Goal: Task Accomplishment & Management: Use online tool/utility

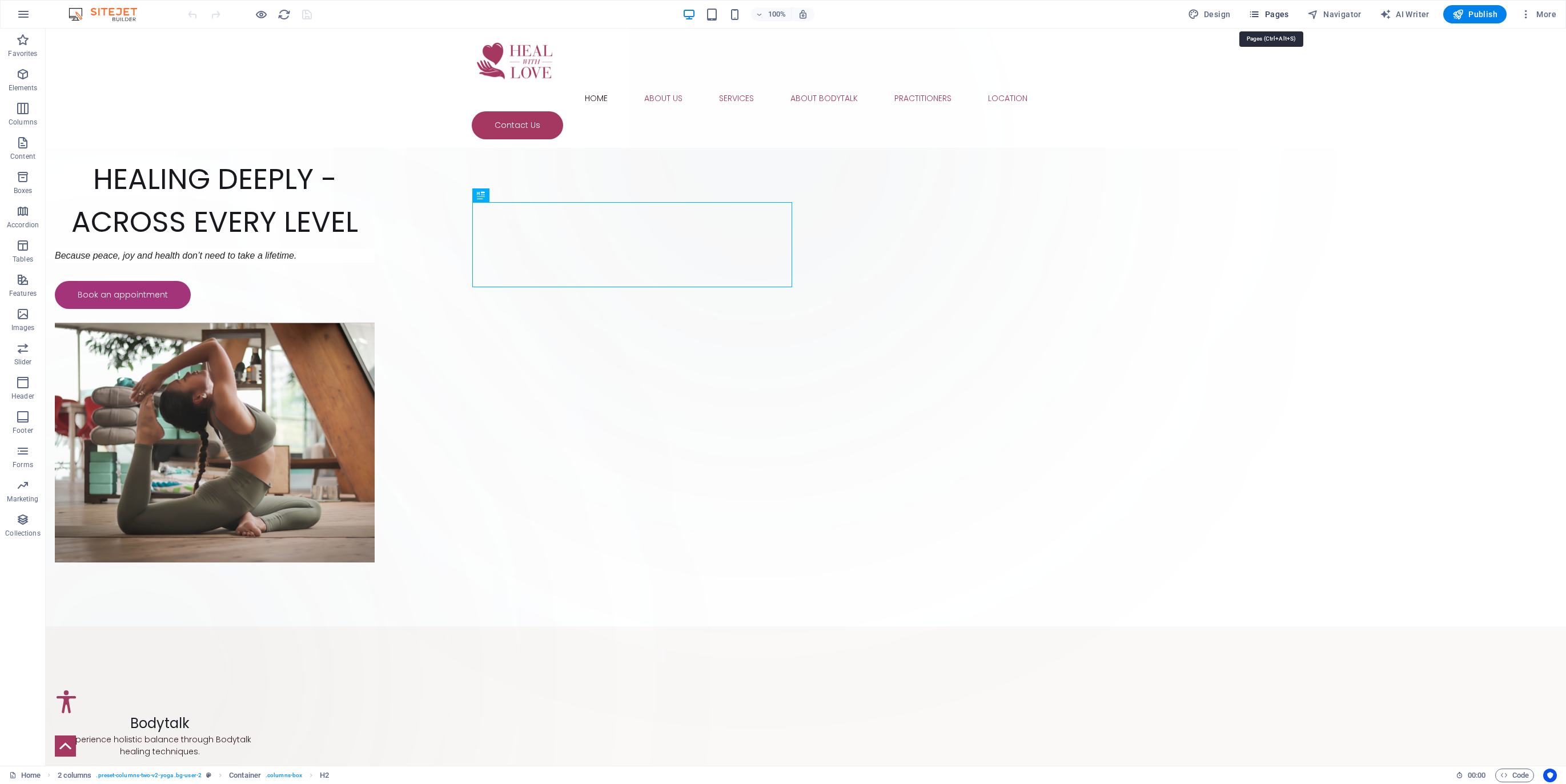
click at [1278, 12] on span "Pages" at bounding box center [1269, 14] width 40 height 12
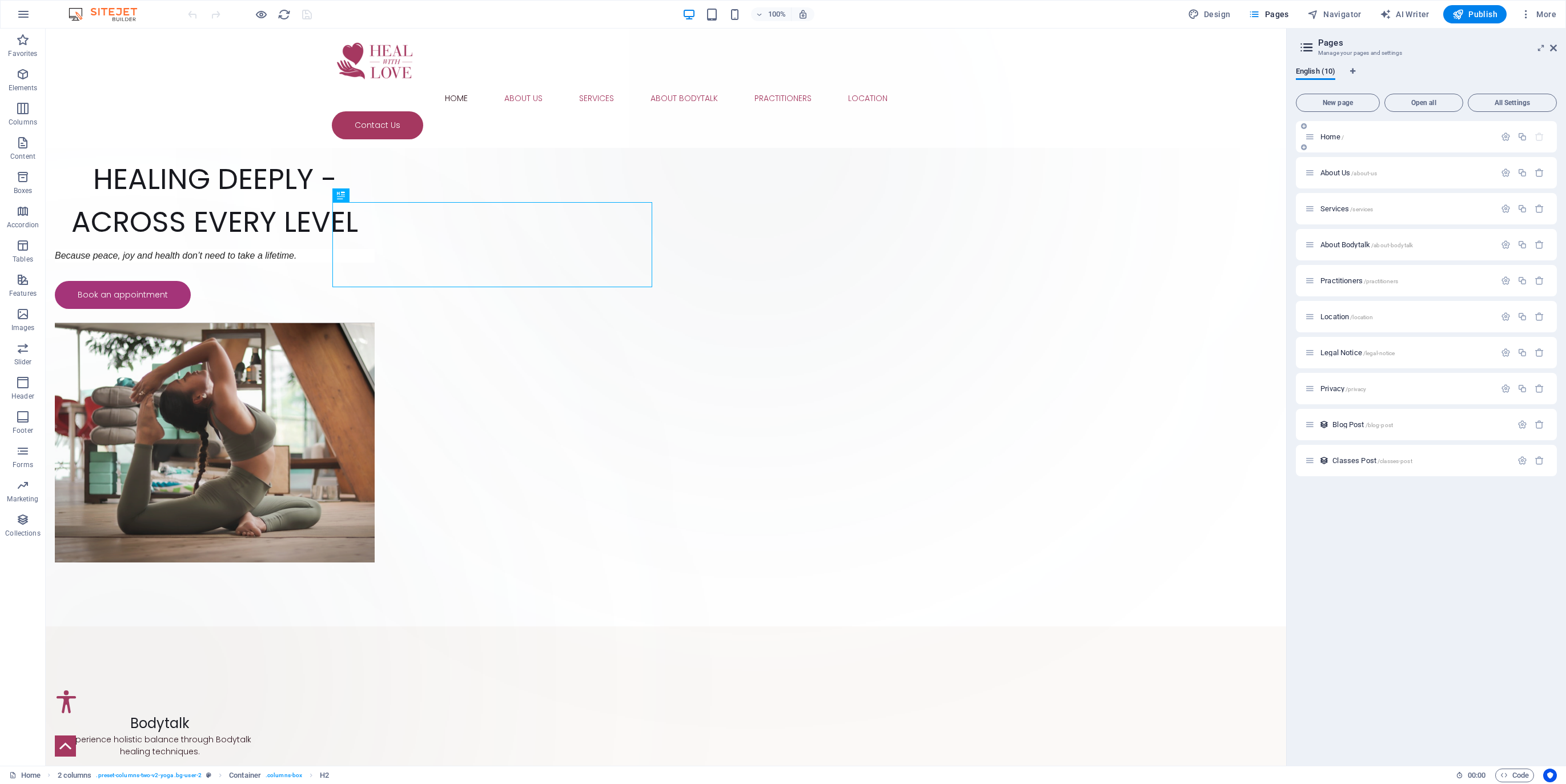
click at [1328, 137] on span "Home /" at bounding box center [1332, 137] width 24 height 9
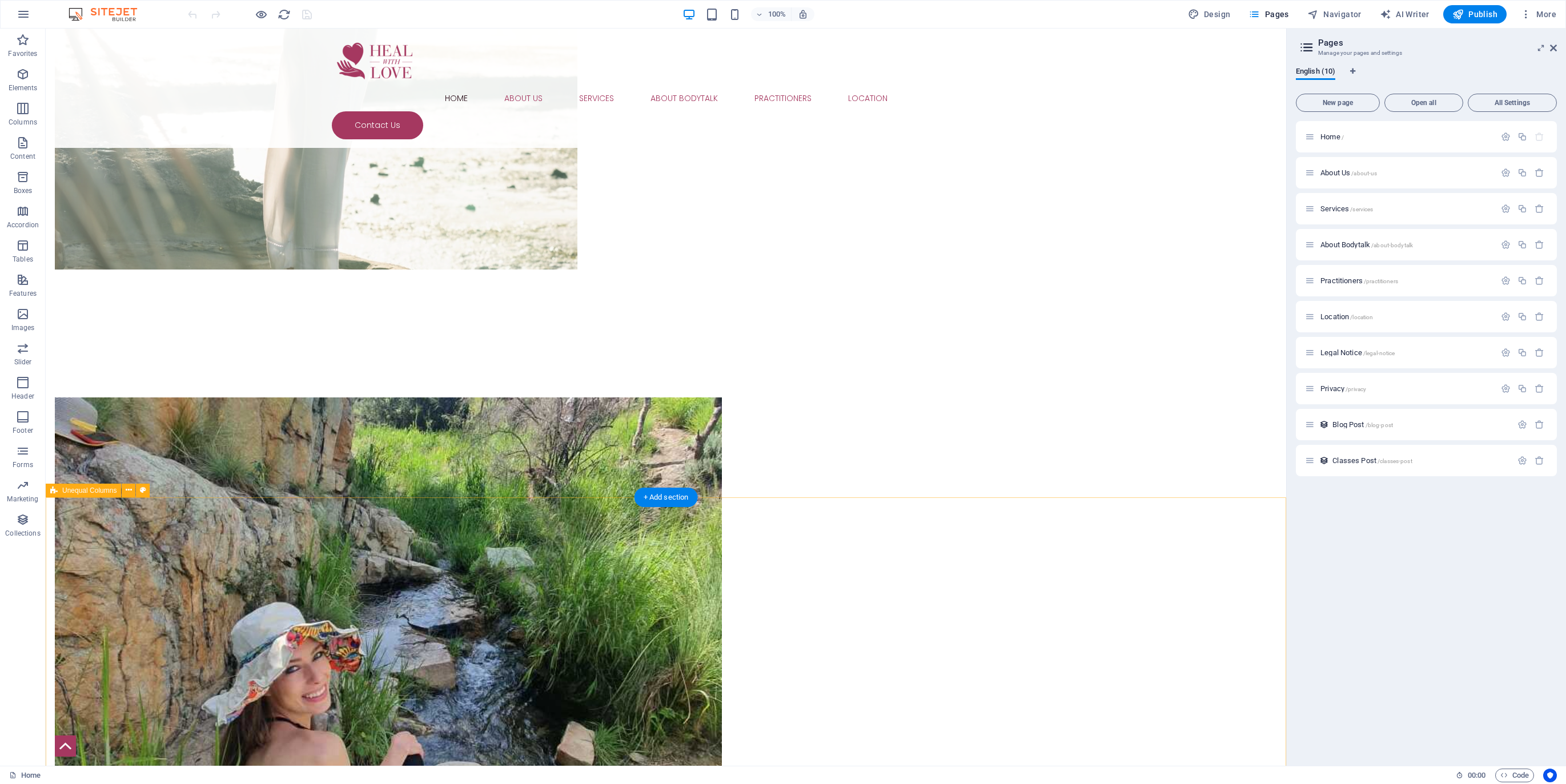
scroll to position [2137, 0]
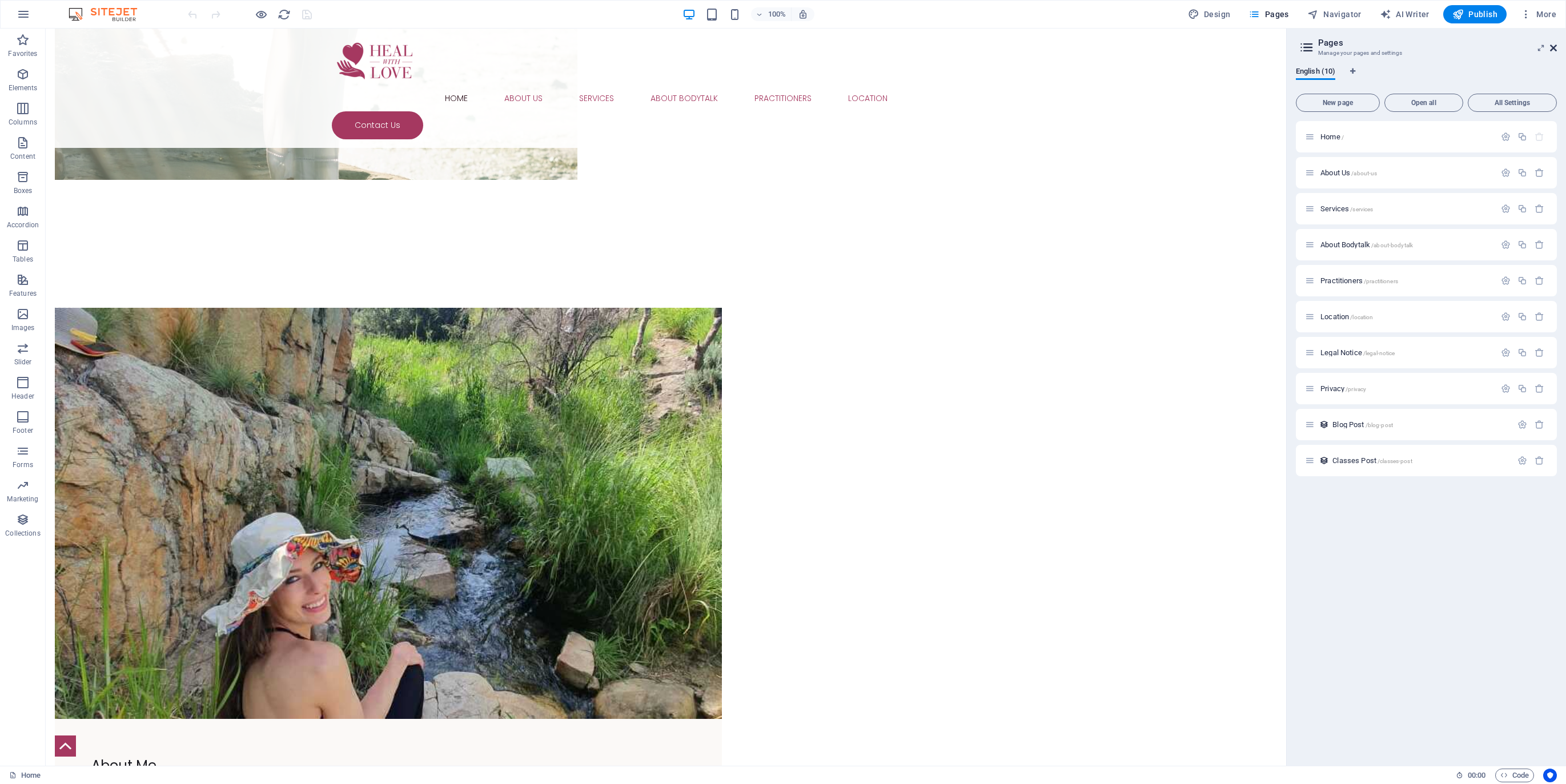
click at [1553, 45] on icon at bounding box center [1553, 47] width 7 height 9
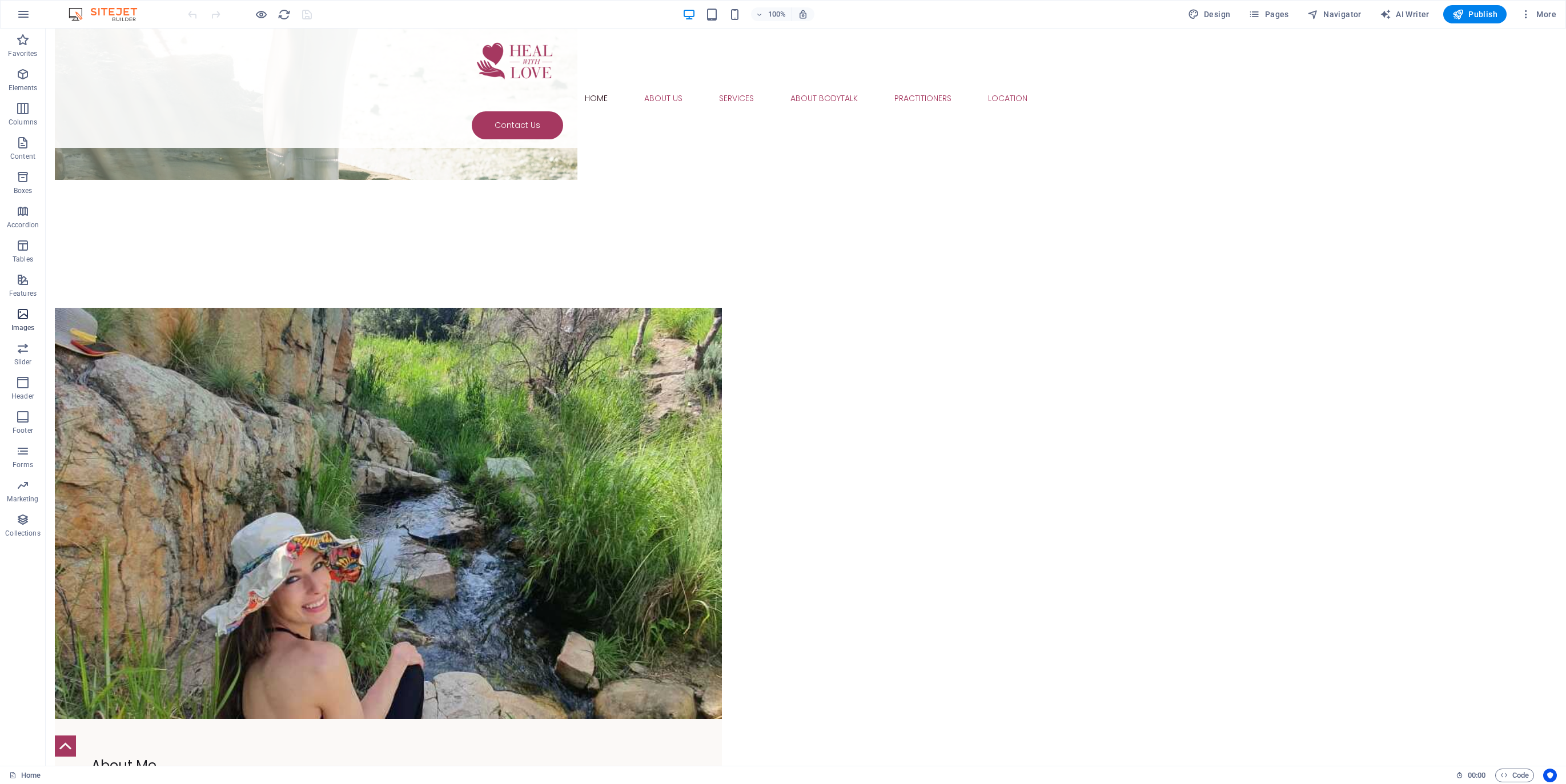
click at [26, 316] on icon "button" at bounding box center [22, 314] width 14 height 14
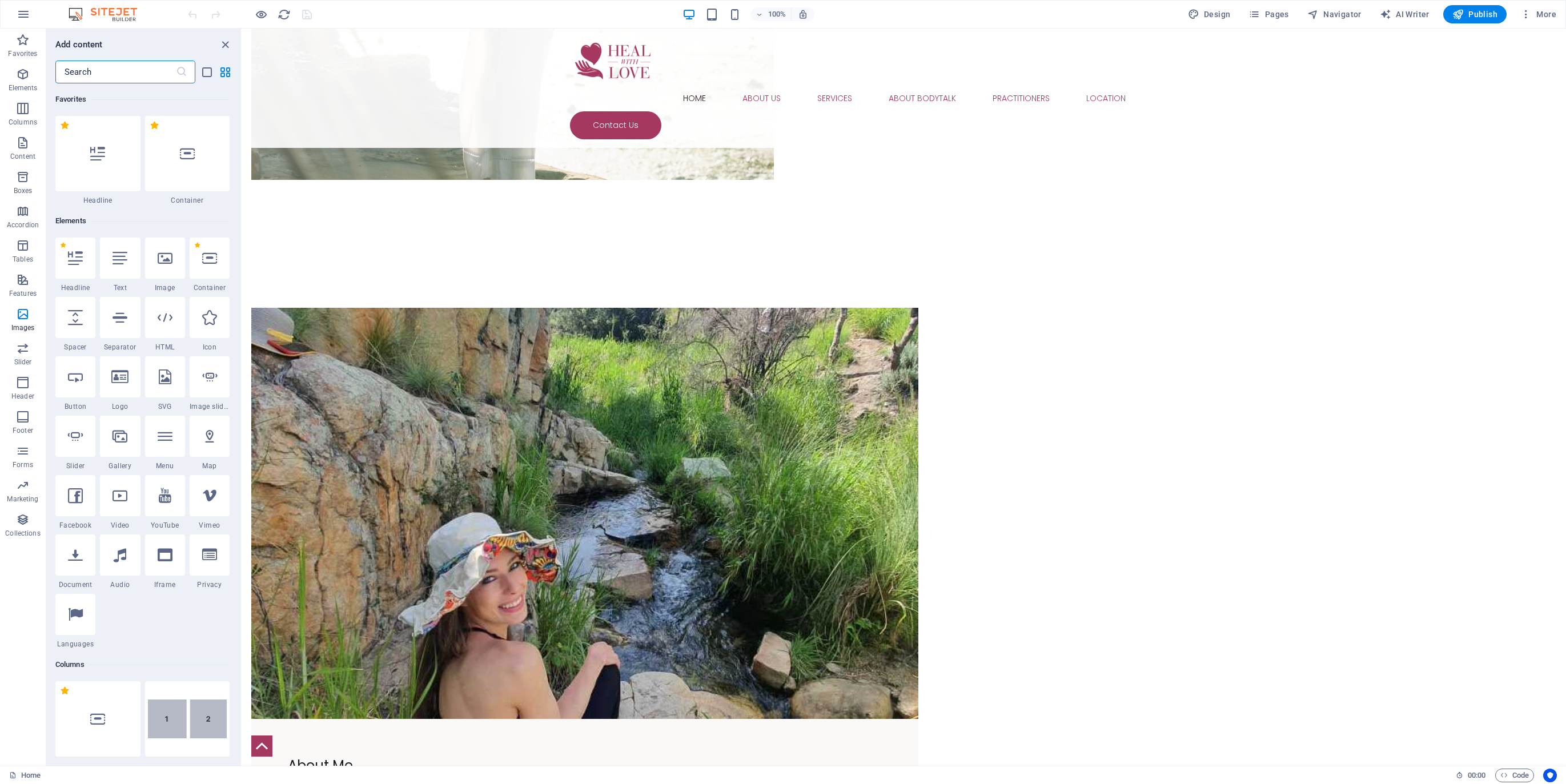
scroll to position [5788, 0]
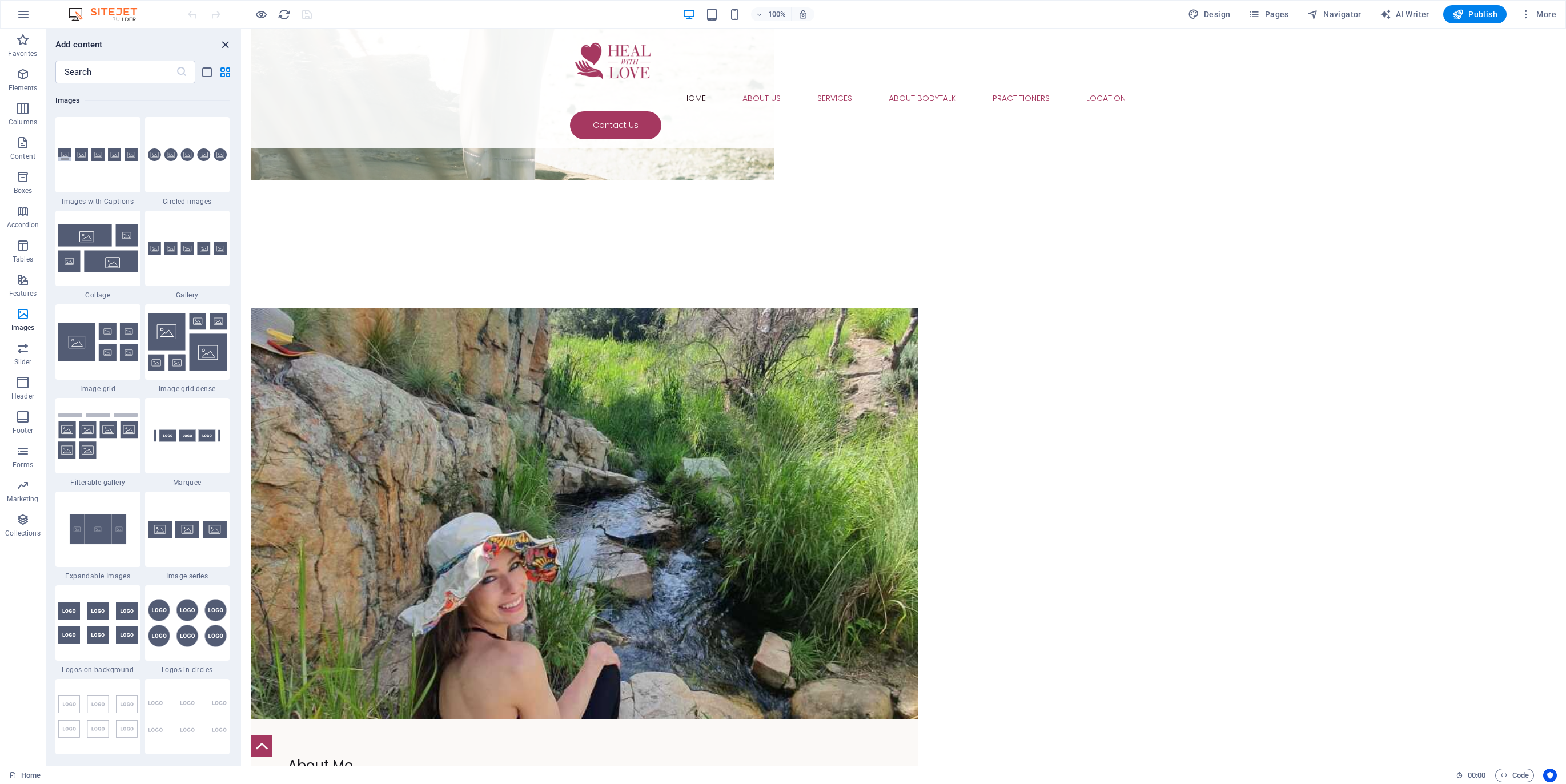
click at [222, 47] on icon "close panel" at bounding box center [226, 45] width 13 height 13
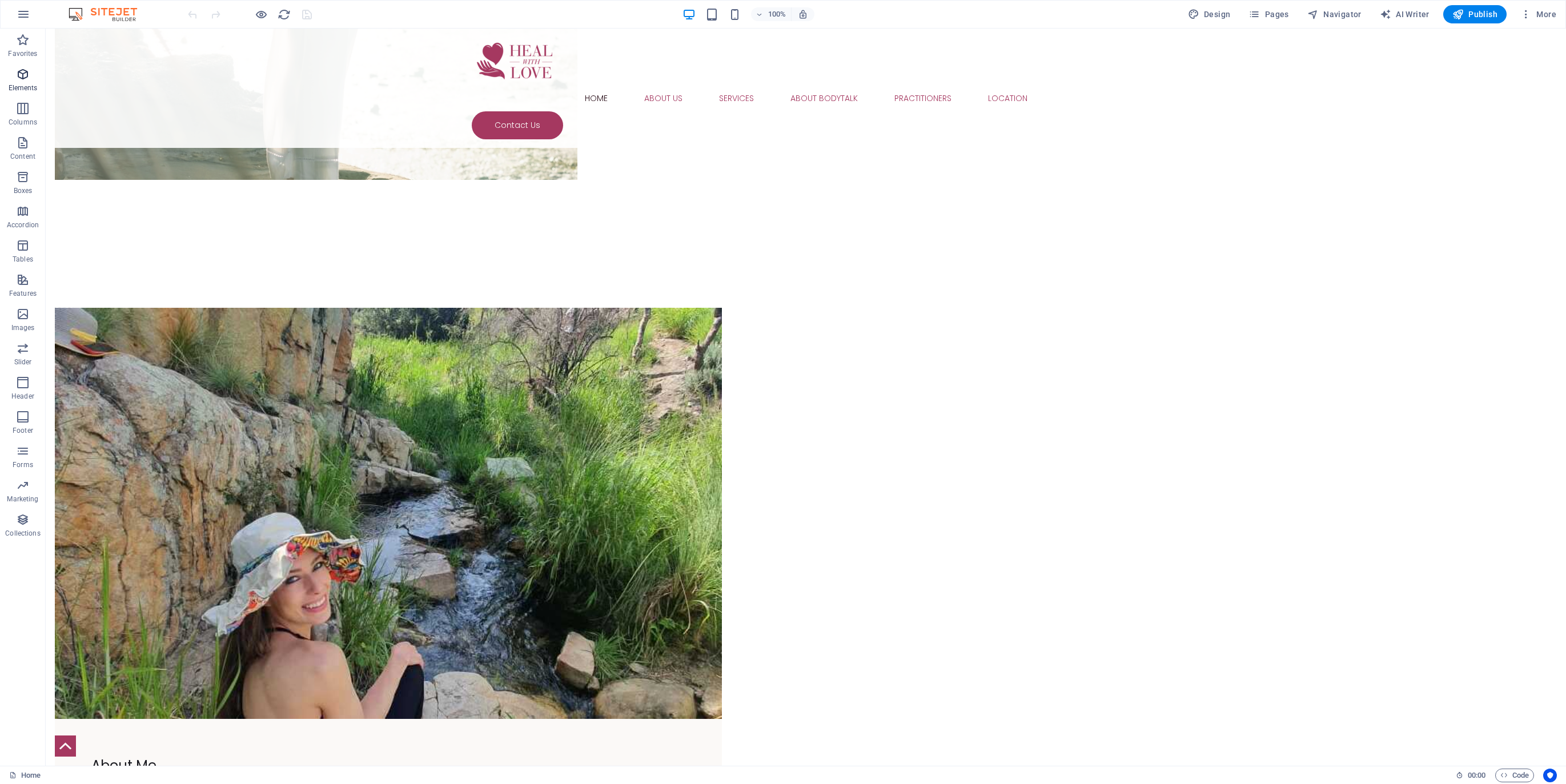
click at [19, 74] on icon "button" at bounding box center [22, 74] width 14 height 14
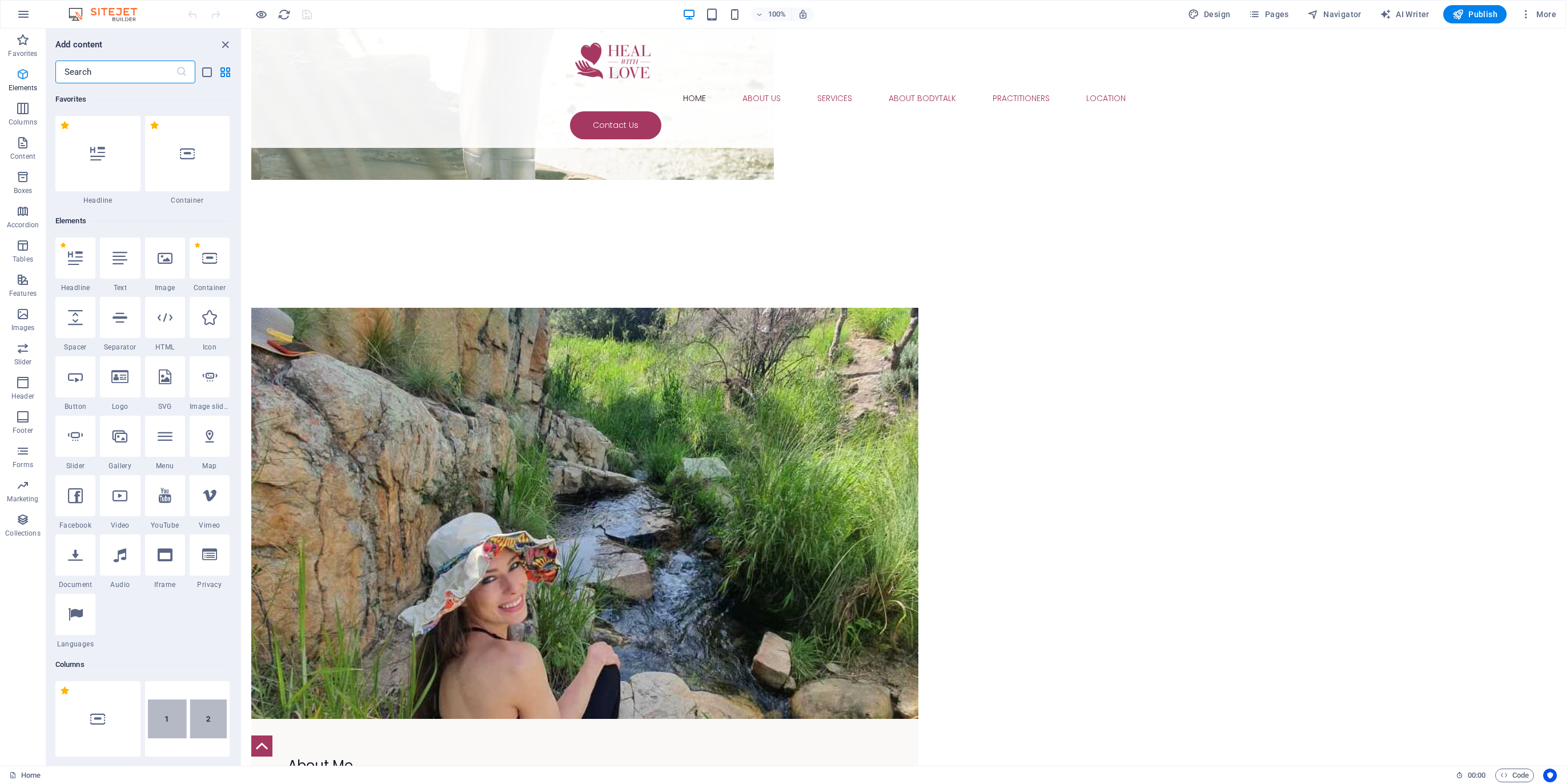
scroll to position [121, 0]
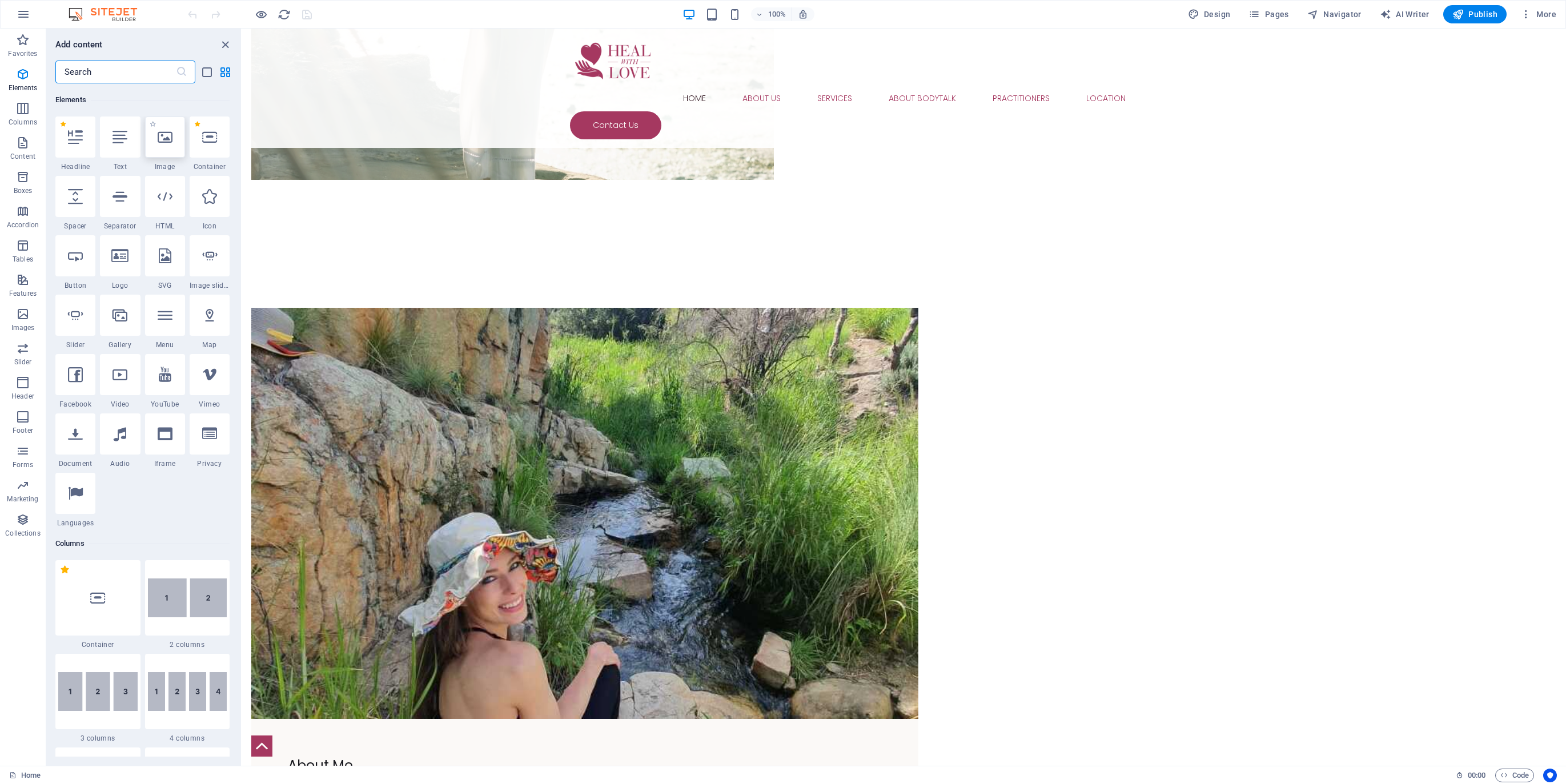
click at [163, 137] on icon at bounding box center [165, 137] width 15 height 15
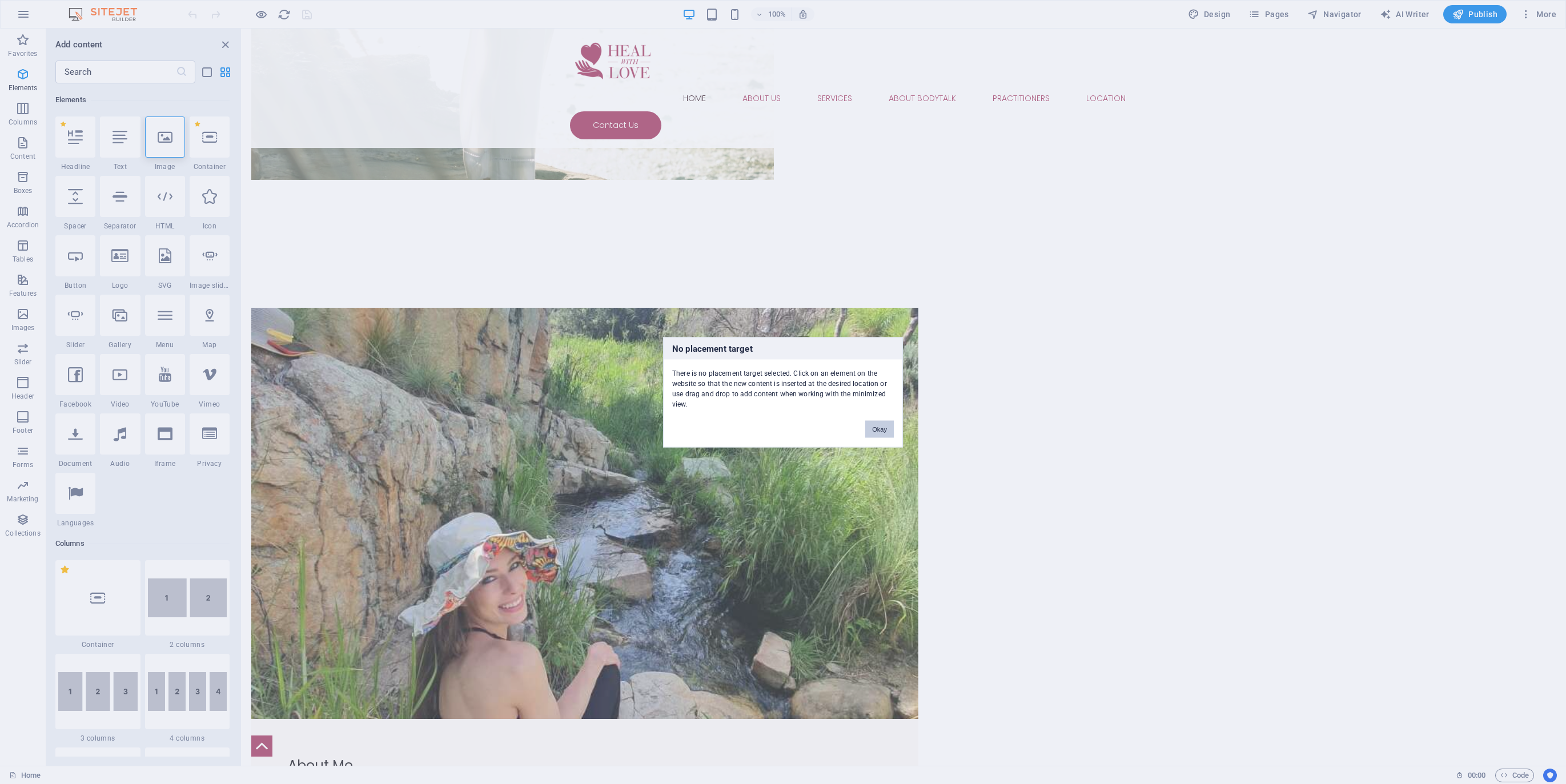
click at [883, 431] on button "Okay" at bounding box center [879, 428] width 29 height 17
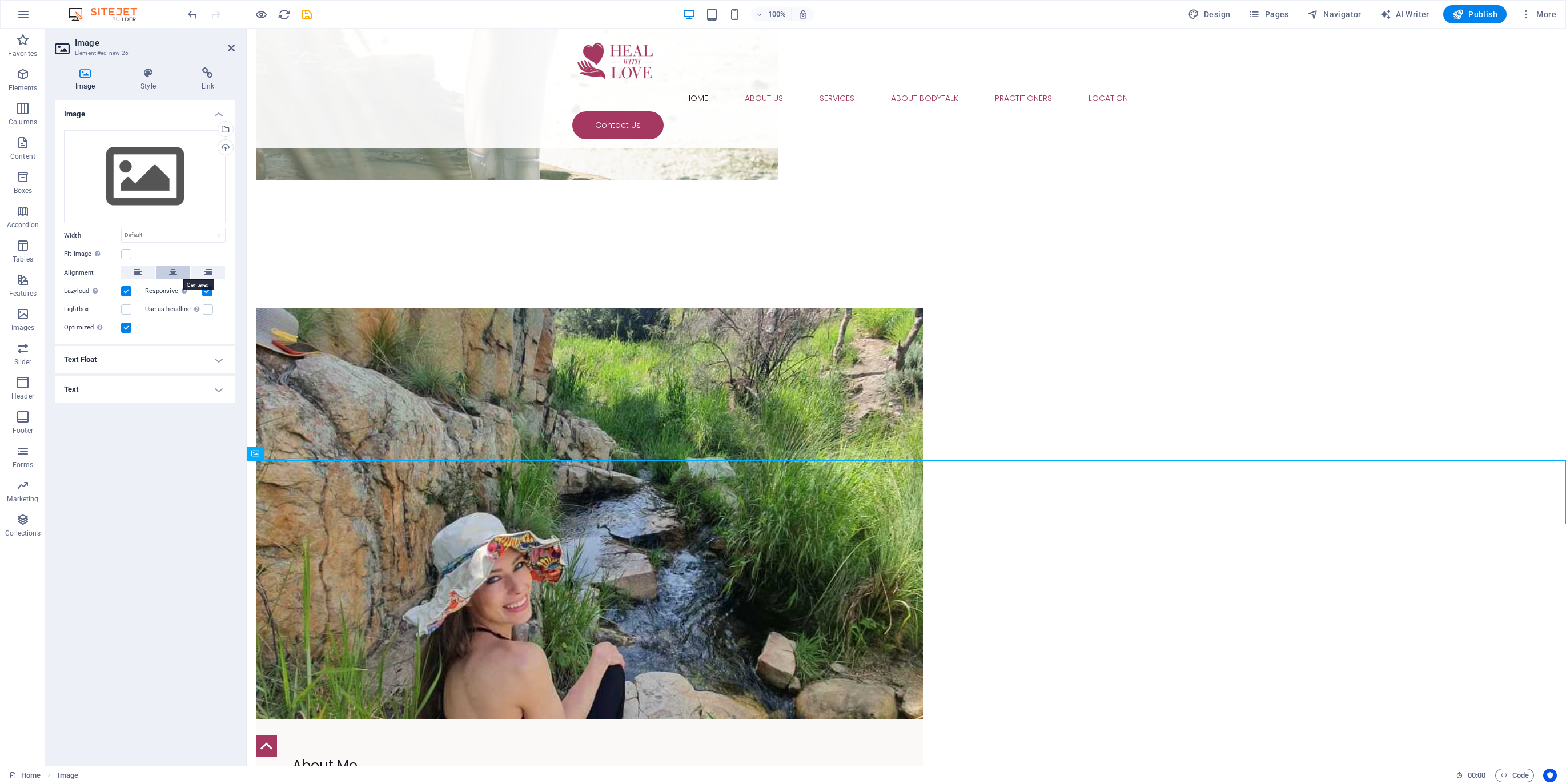
click at [173, 270] on icon at bounding box center [173, 272] width 8 height 14
click at [224, 151] on div "Upload" at bounding box center [224, 148] width 17 height 17
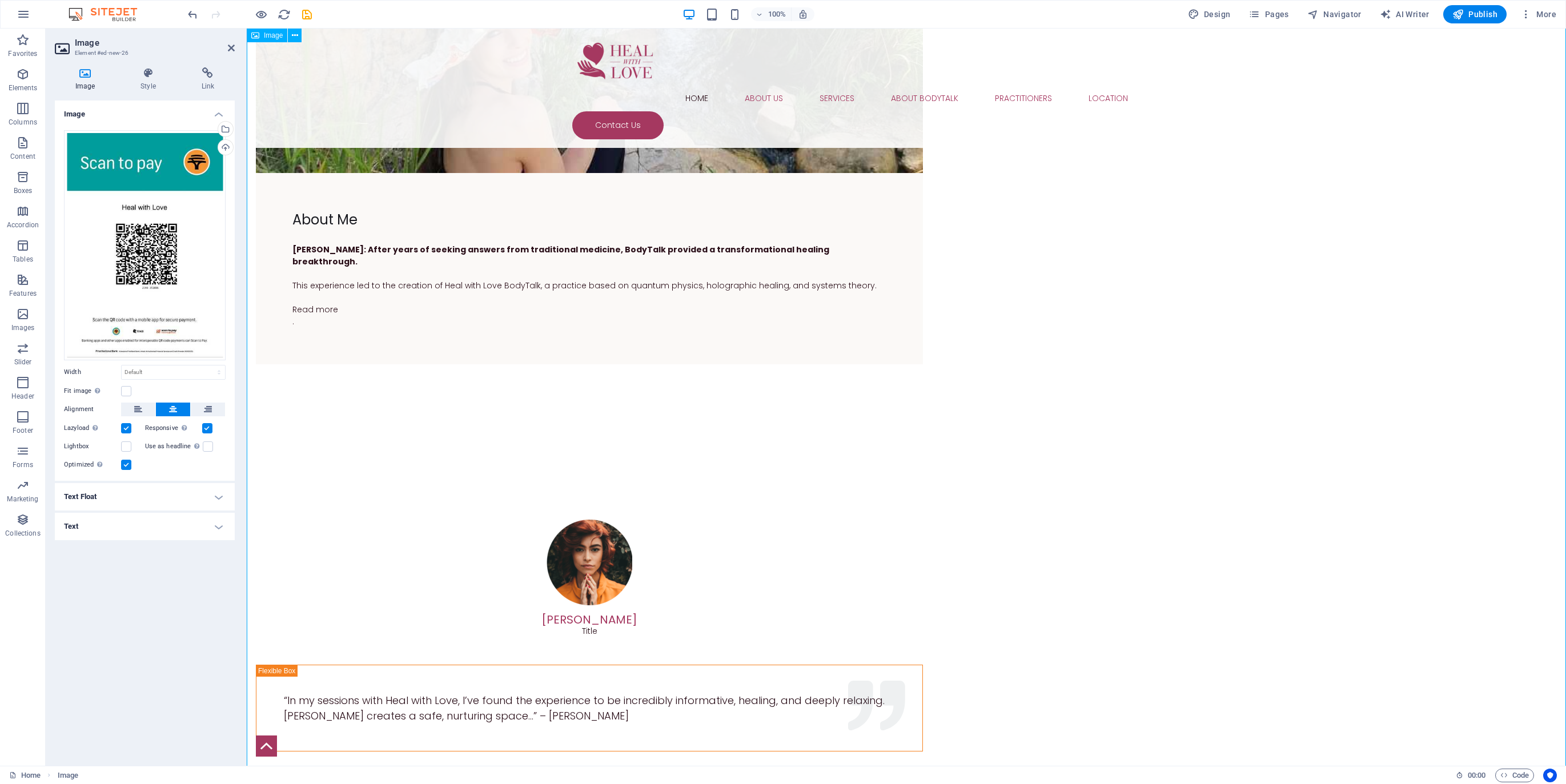
scroll to position [2674, 0]
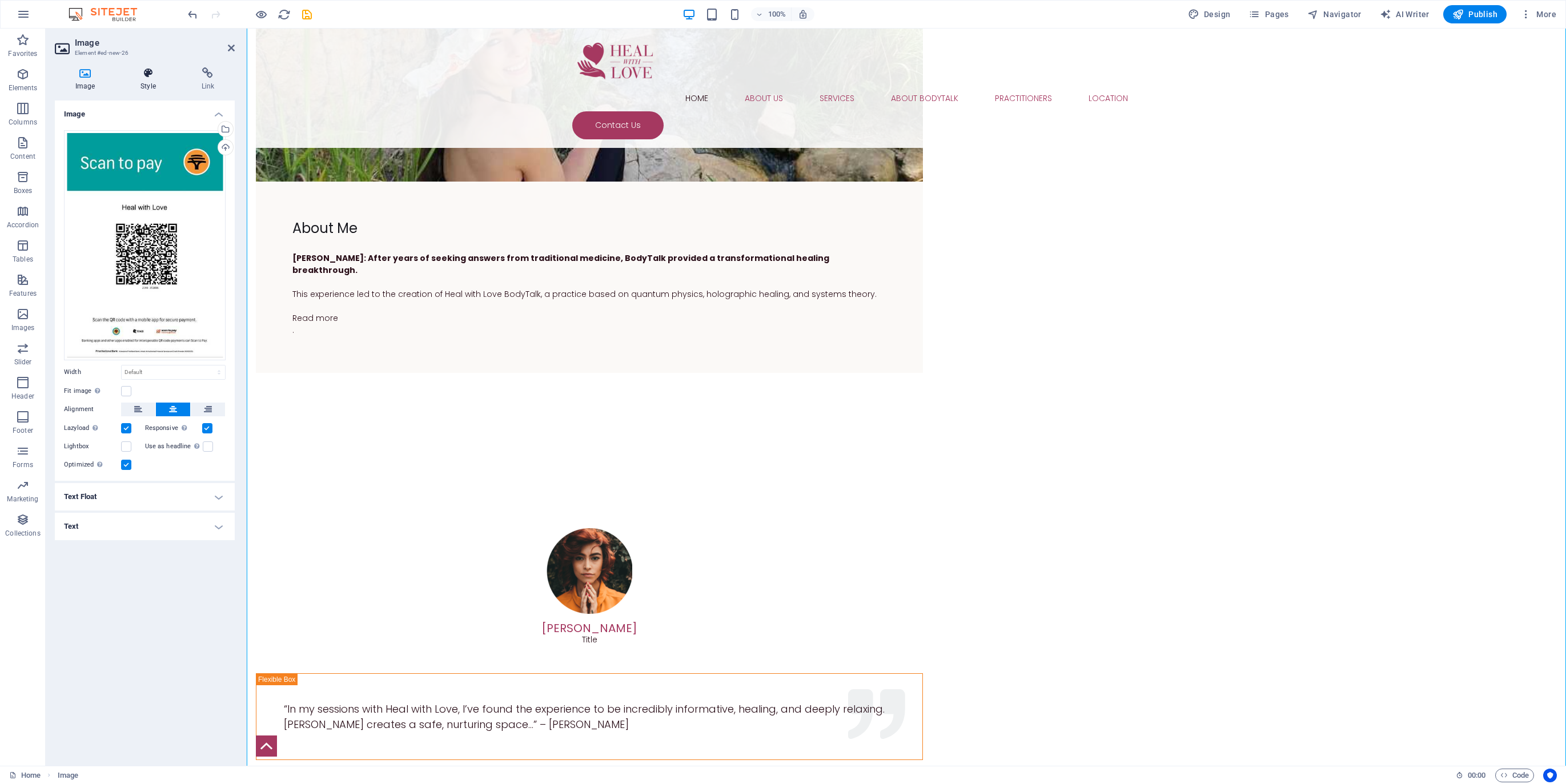
click at [147, 77] on icon at bounding box center [148, 73] width 56 height 12
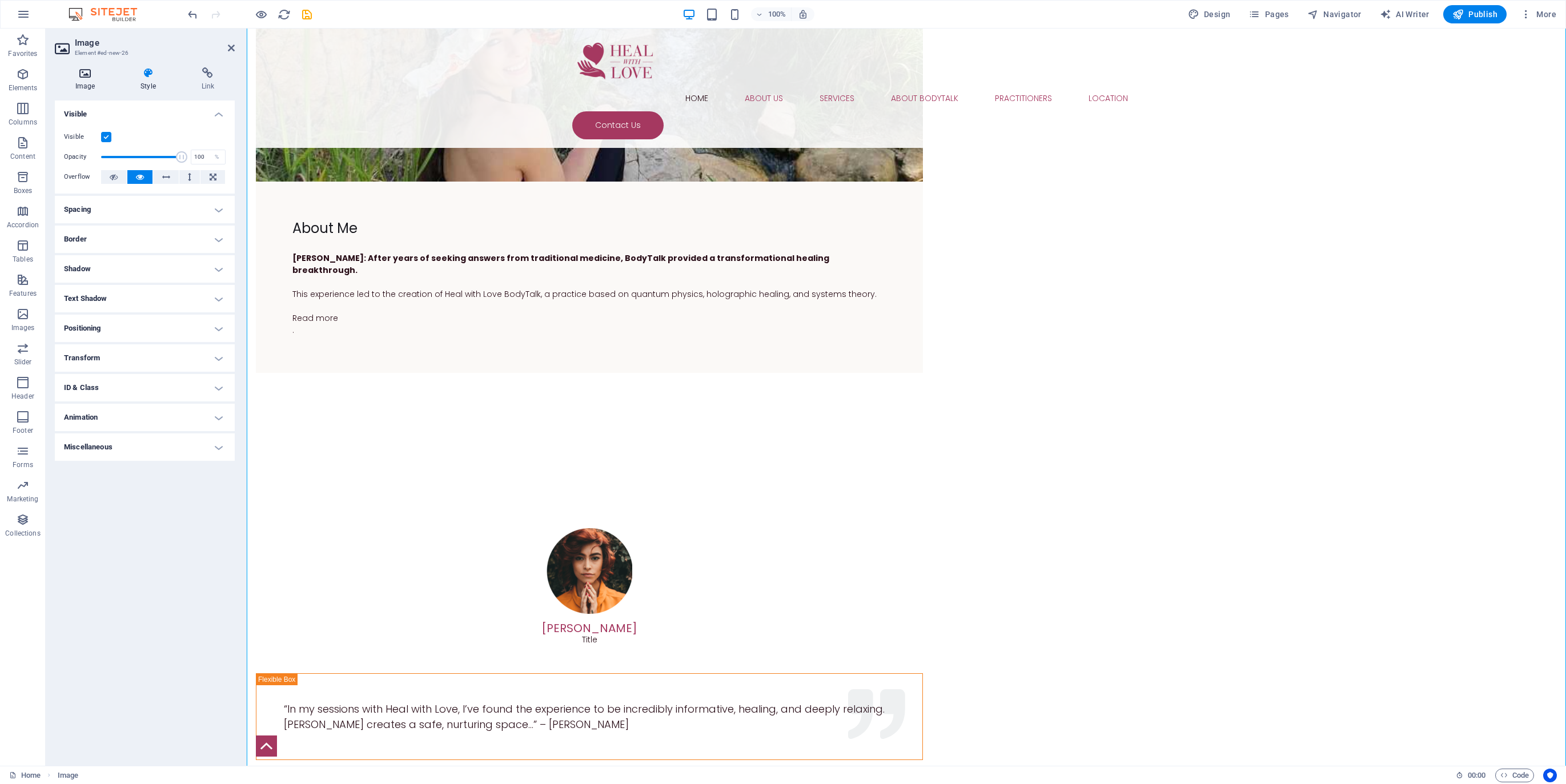
click at [85, 74] on icon at bounding box center [85, 73] width 61 height 12
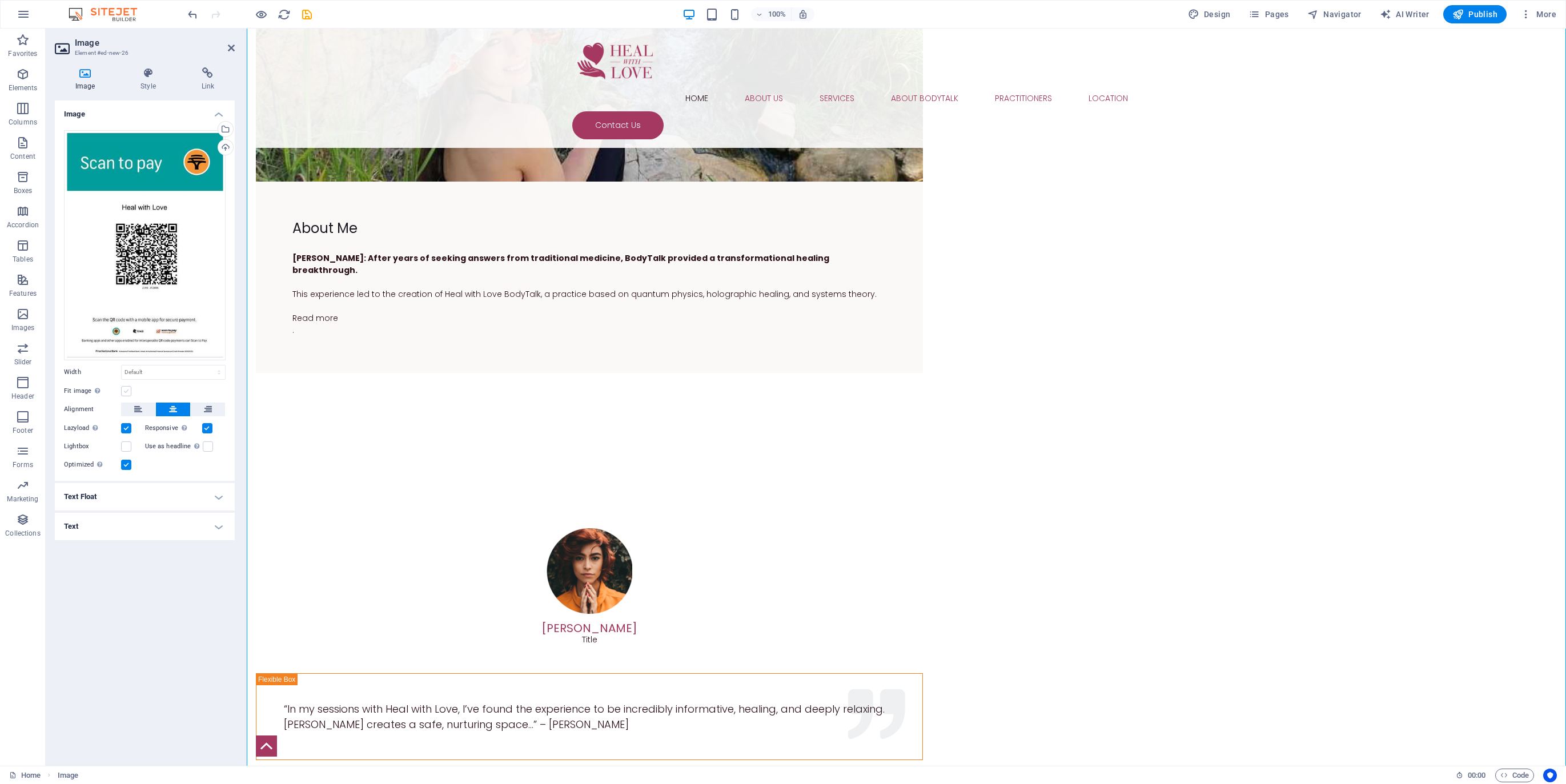
click at [125, 390] on label at bounding box center [126, 391] width 10 height 10
click at [0, 0] on input "Fit image Automatically fit image to a fixed width and height" at bounding box center [0, 0] width 0 height 0
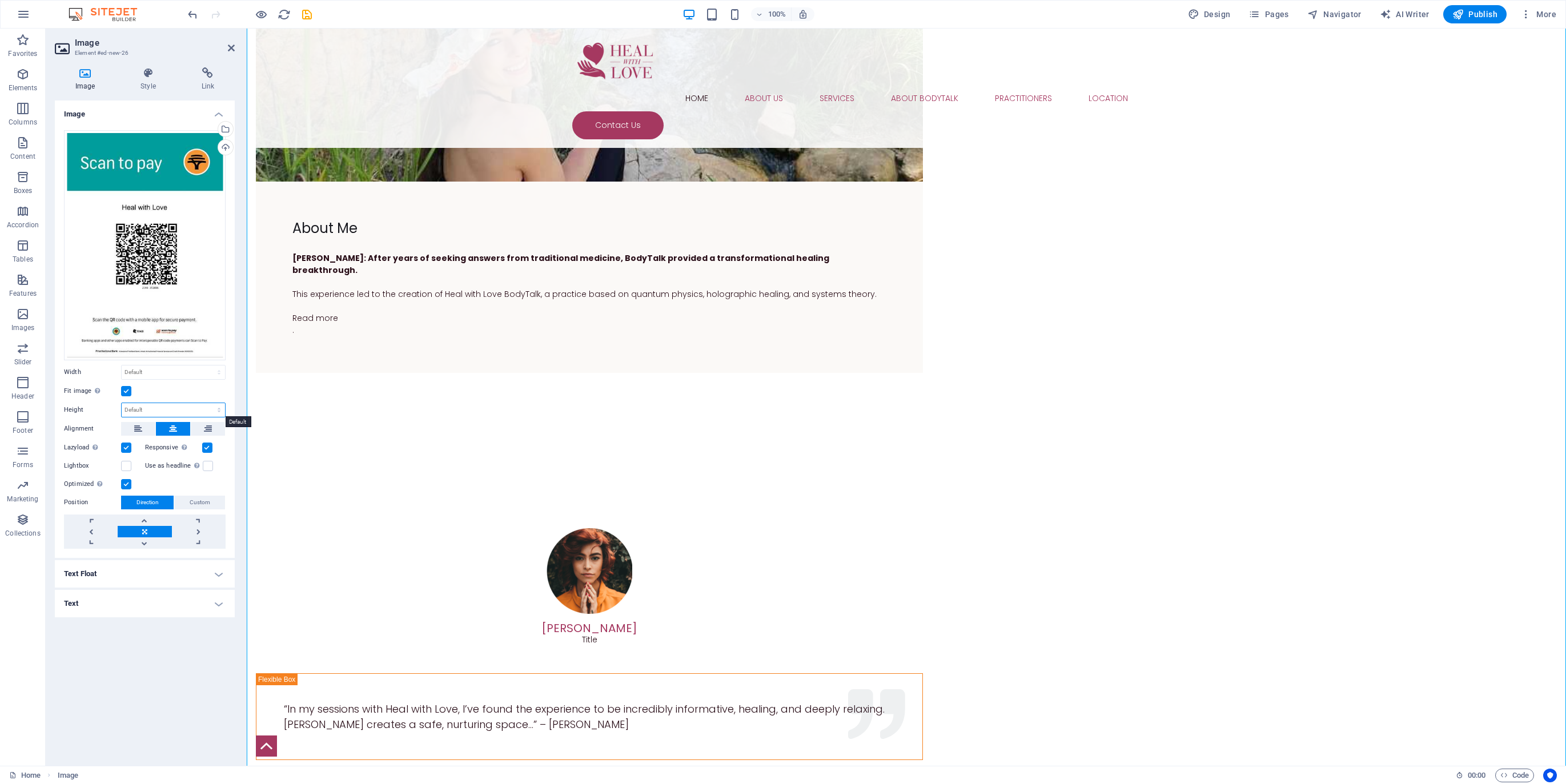
click at [220, 409] on select "Default auto px" at bounding box center [173, 410] width 103 height 14
select select "px"
click at [209, 403] on select "Default auto px" at bounding box center [173, 410] width 103 height 14
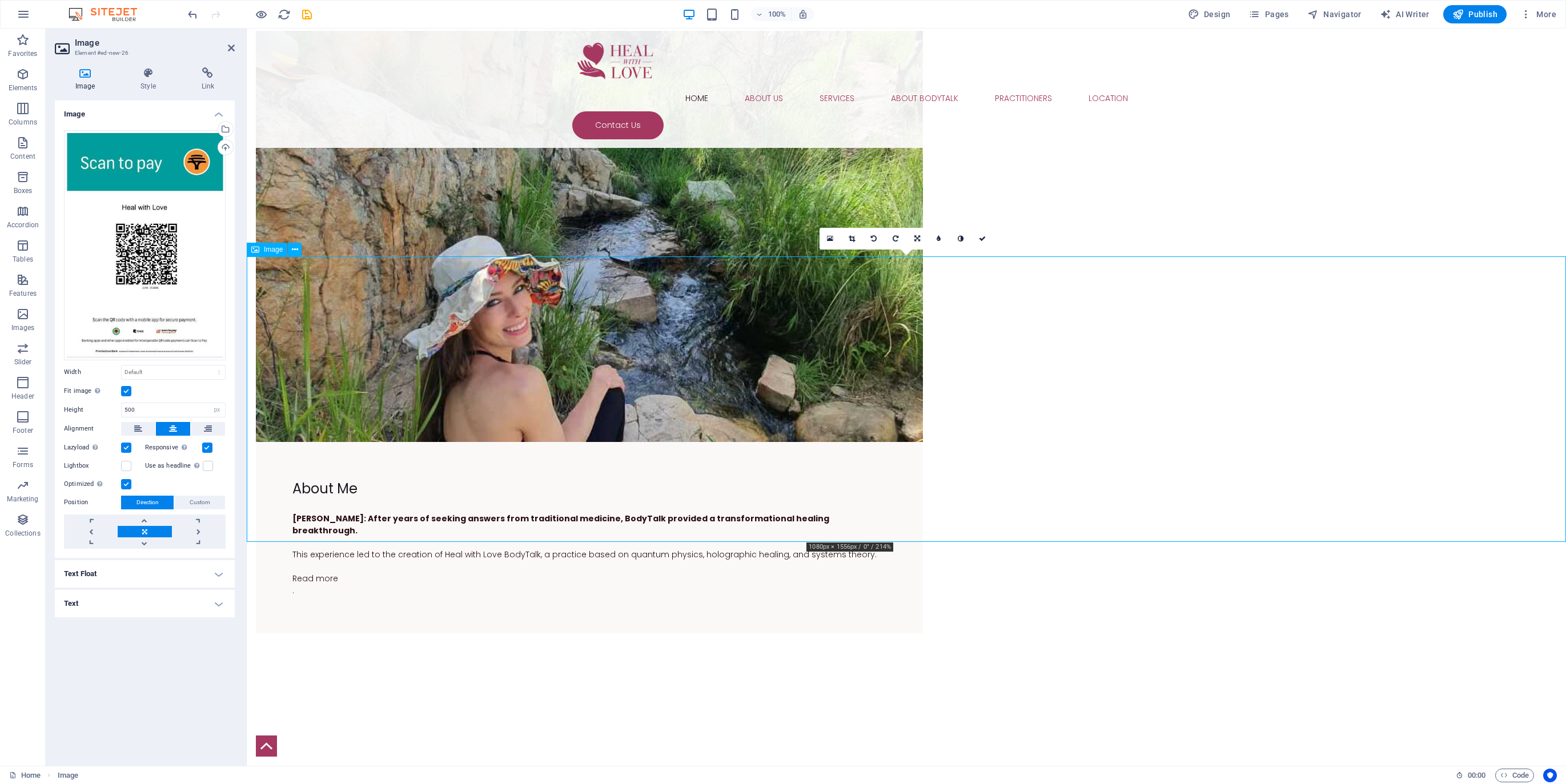
scroll to position [2341, 0]
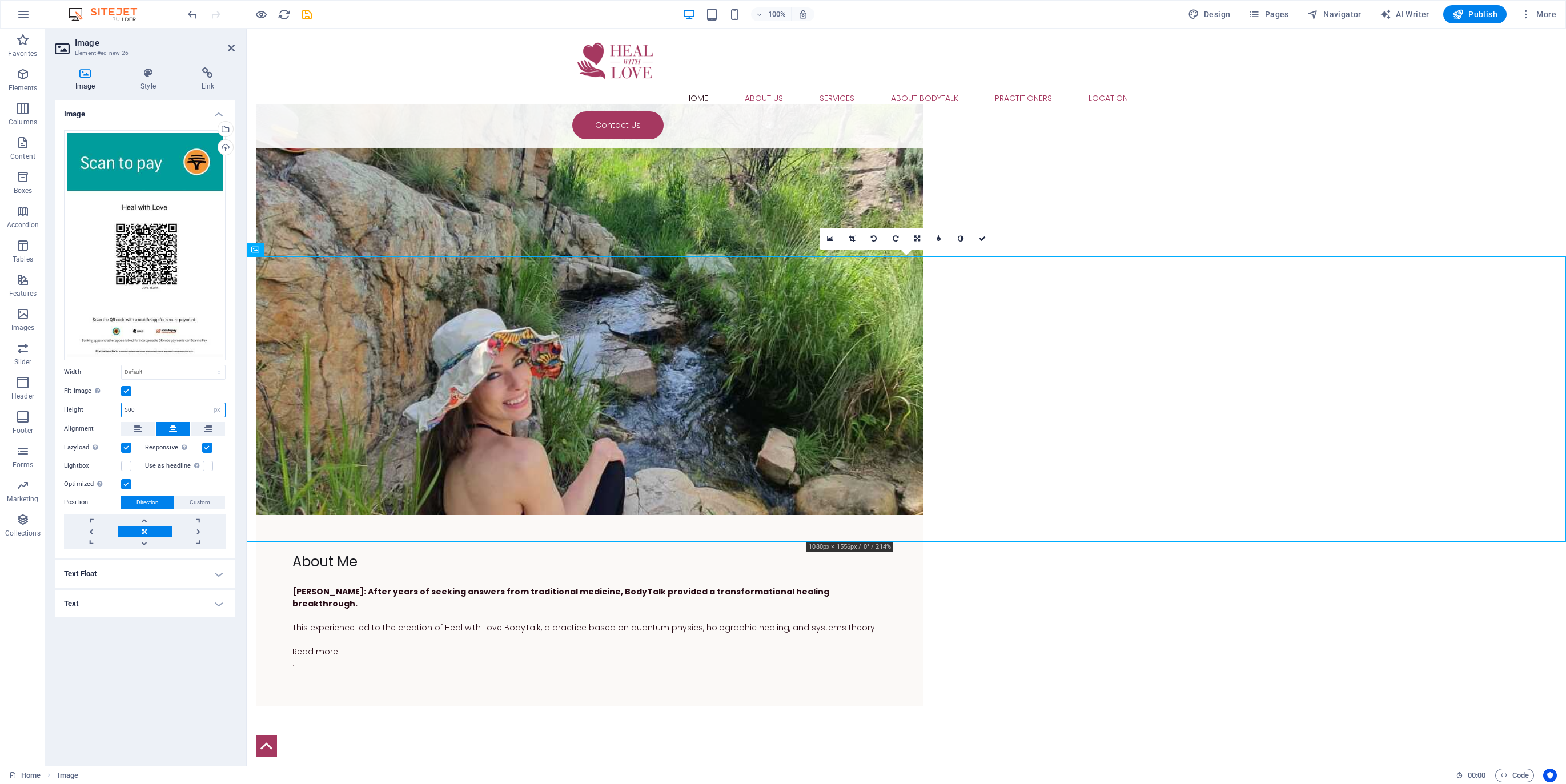
drag, startPoint x: 142, startPoint y: 406, endPoint x: 117, endPoint y: 410, distance: 25.3
click at [117, 410] on div "Height 500 Default auto px" at bounding box center [145, 410] width 162 height 15
type input "800"
click at [308, 12] on icon "save" at bounding box center [307, 15] width 13 height 13
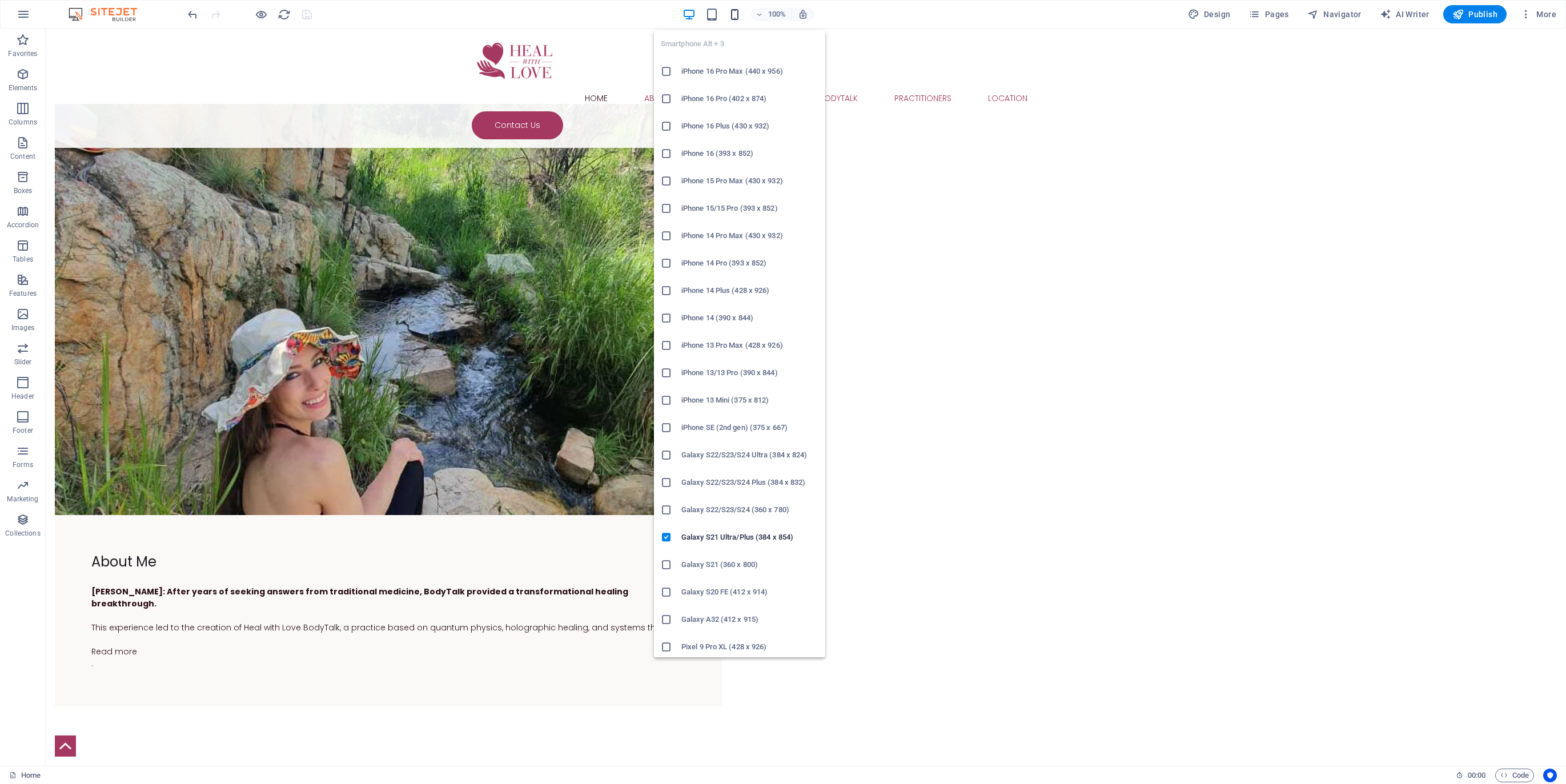
click at [739, 12] on icon "button" at bounding box center [735, 15] width 13 height 13
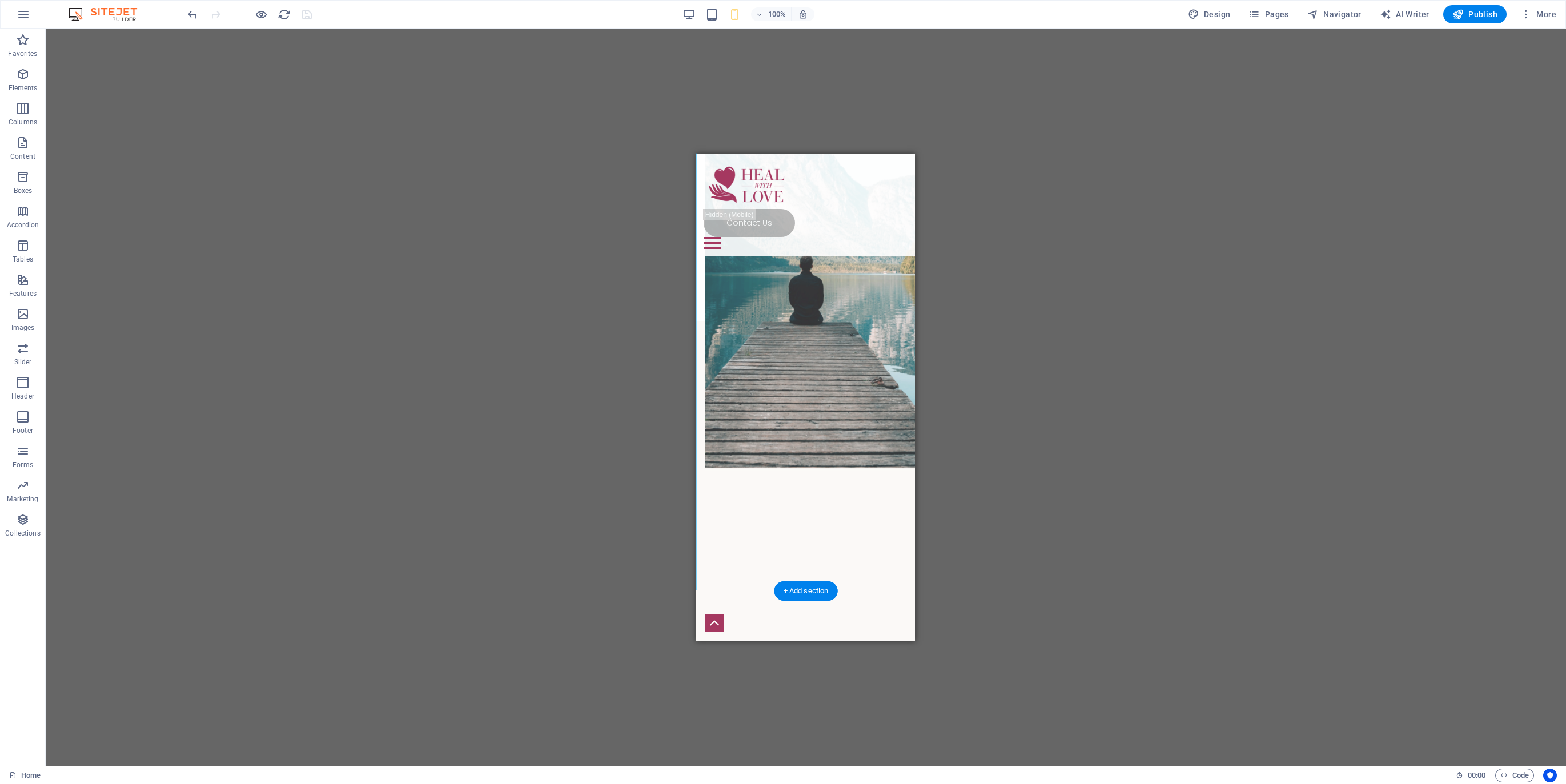
scroll to position [3079, 0]
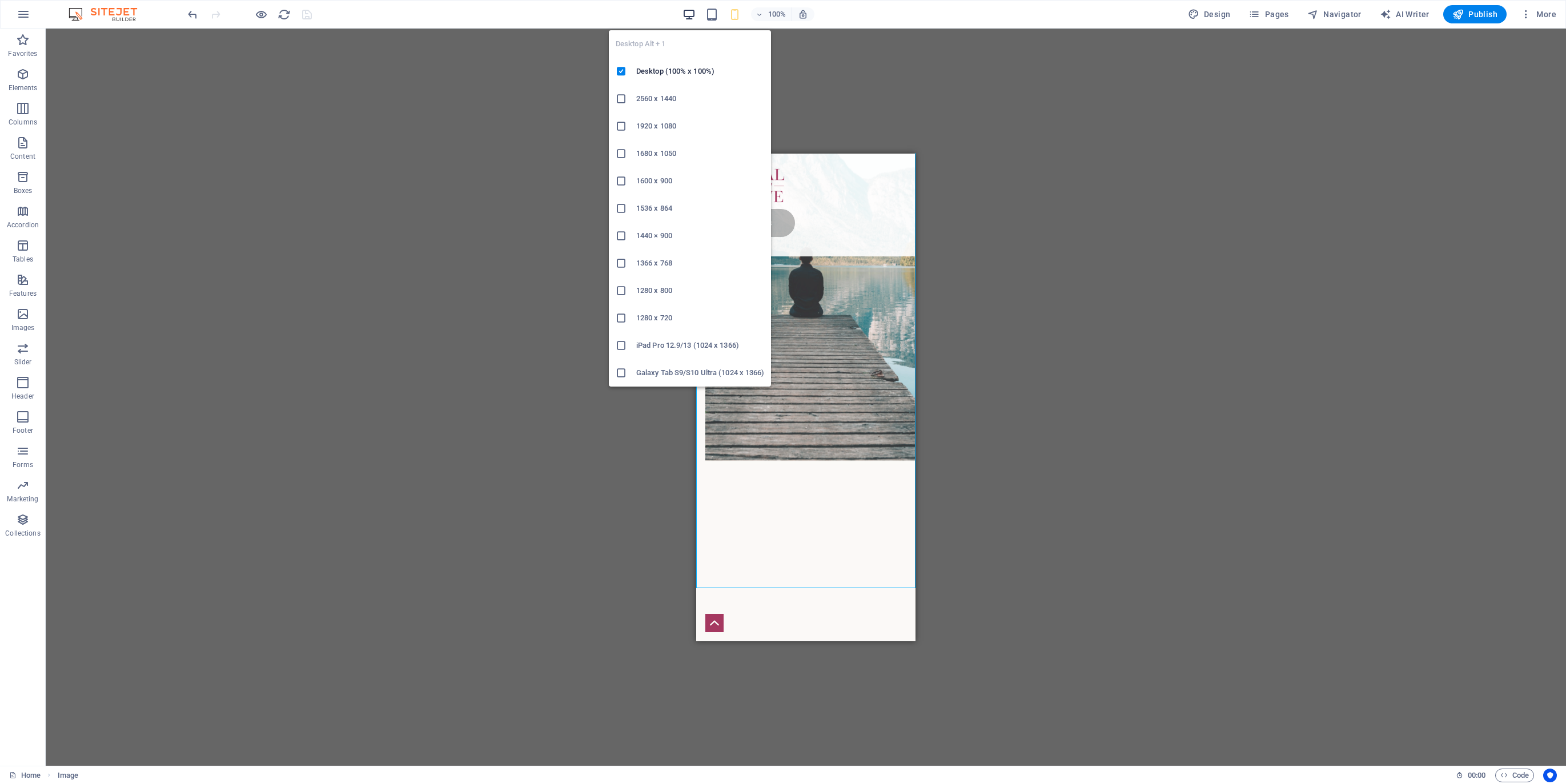
click at [695, 19] on icon "button" at bounding box center [689, 15] width 13 height 13
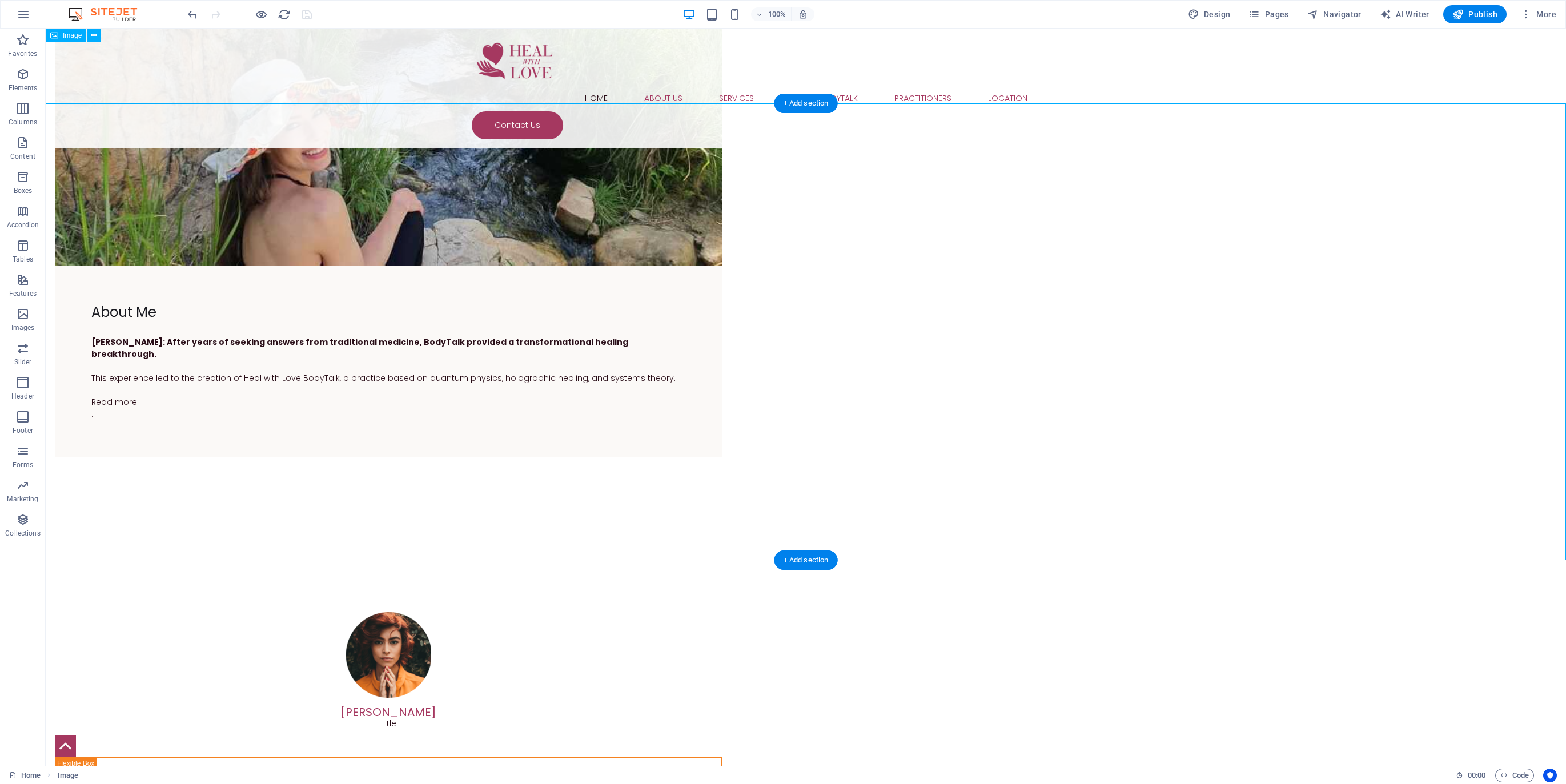
scroll to position [2371, 0]
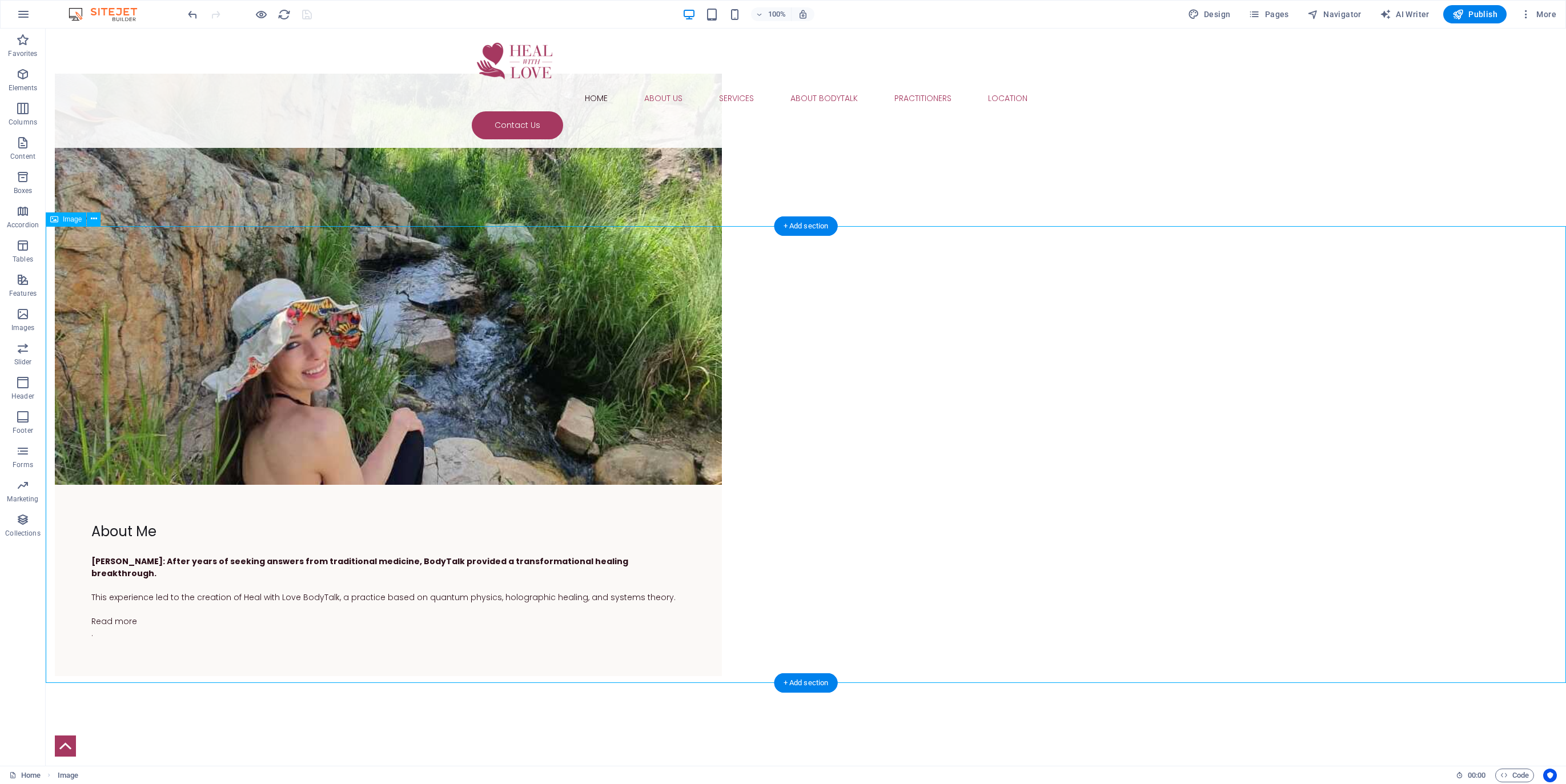
click at [92, 219] on icon at bounding box center [94, 219] width 6 height 12
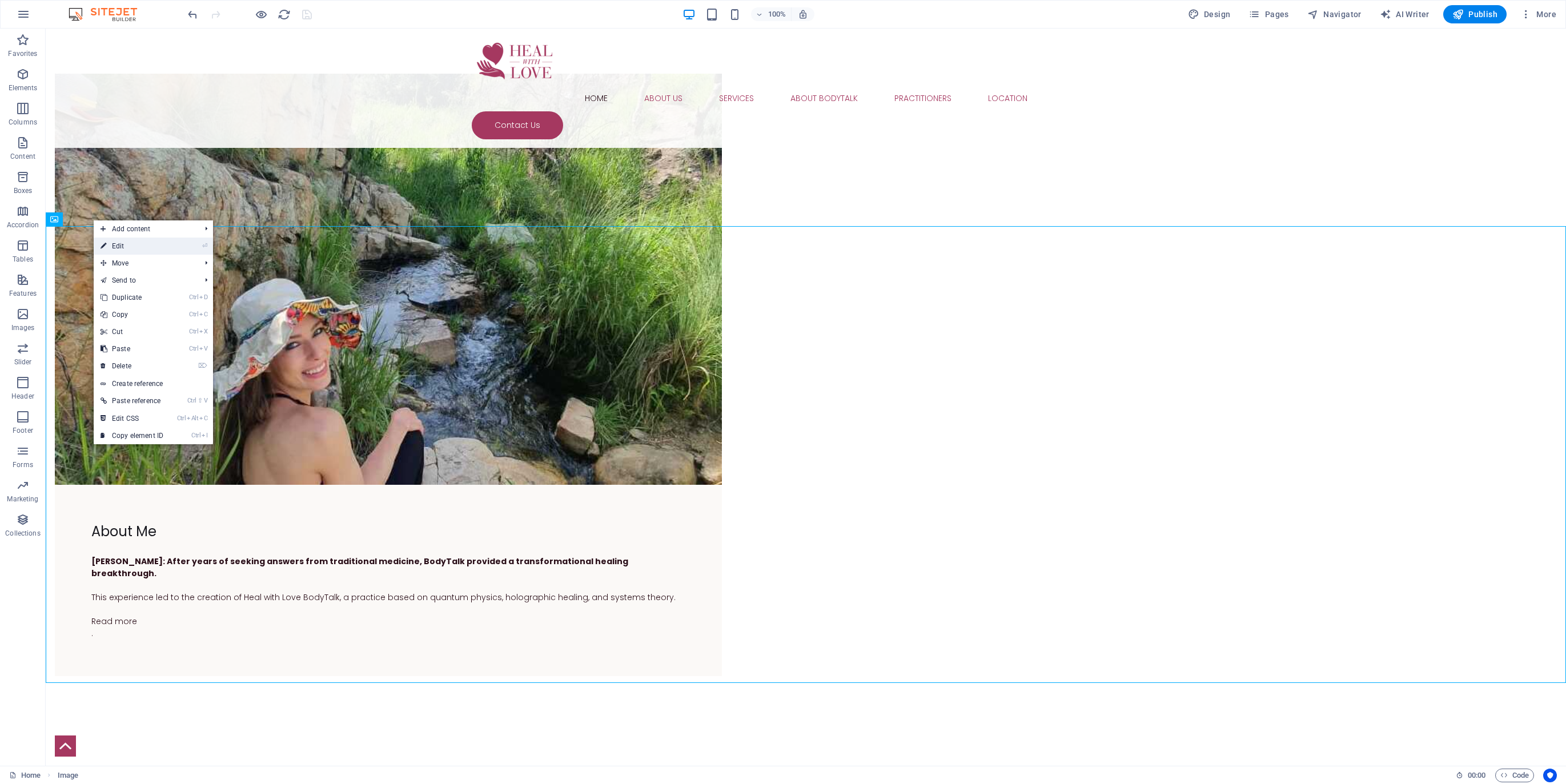
click at [118, 246] on link "⏎ Edit" at bounding box center [132, 246] width 77 height 17
select select "px"
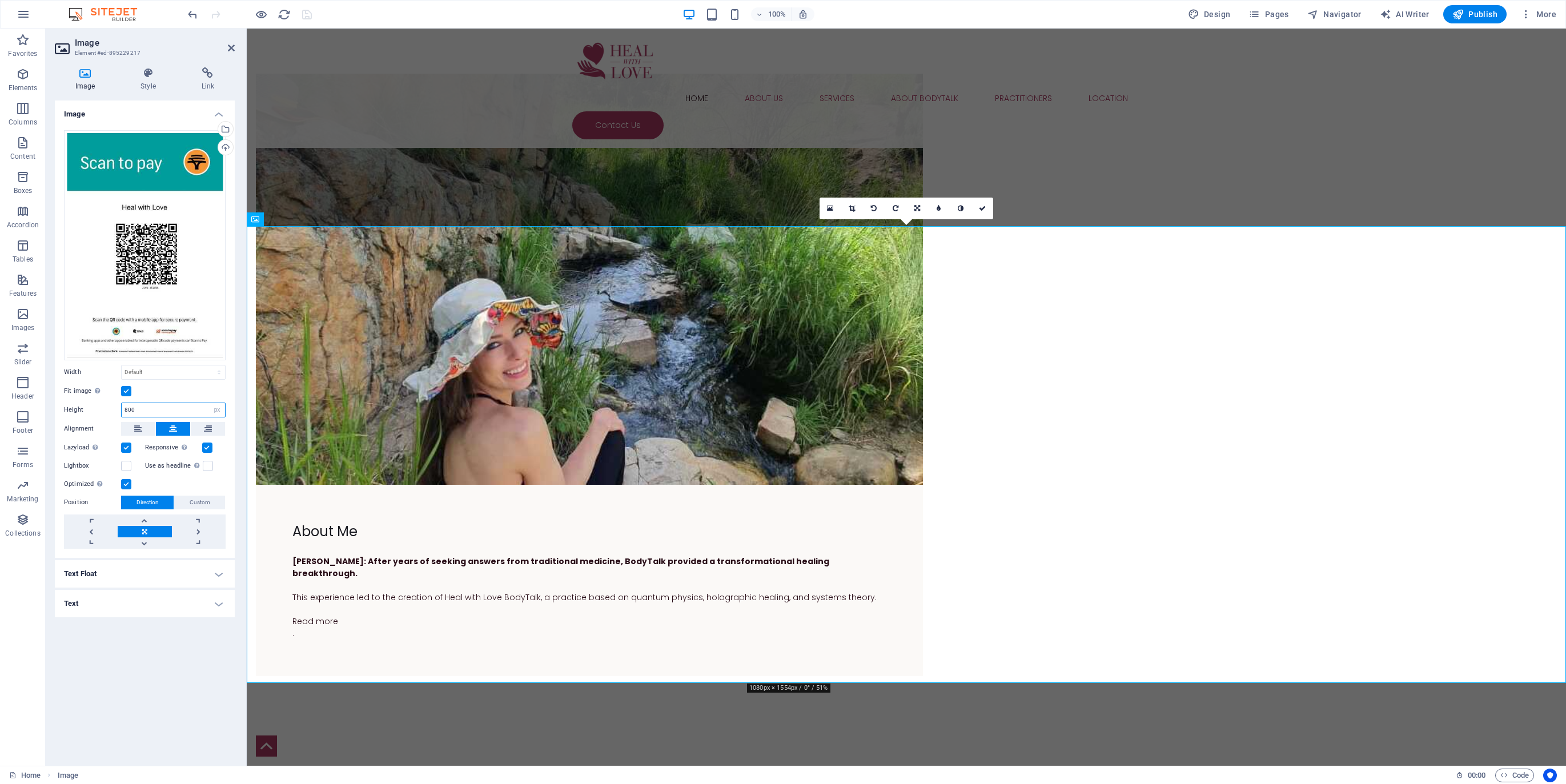
drag, startPoint x: 137, startPoint y: 410, endPoint x: 114, endPoint y: 405, distance: 23.5
click at [114, 405] on div "Height 800 Default auto px" at bounding box center [145, 410] width 162 height 15
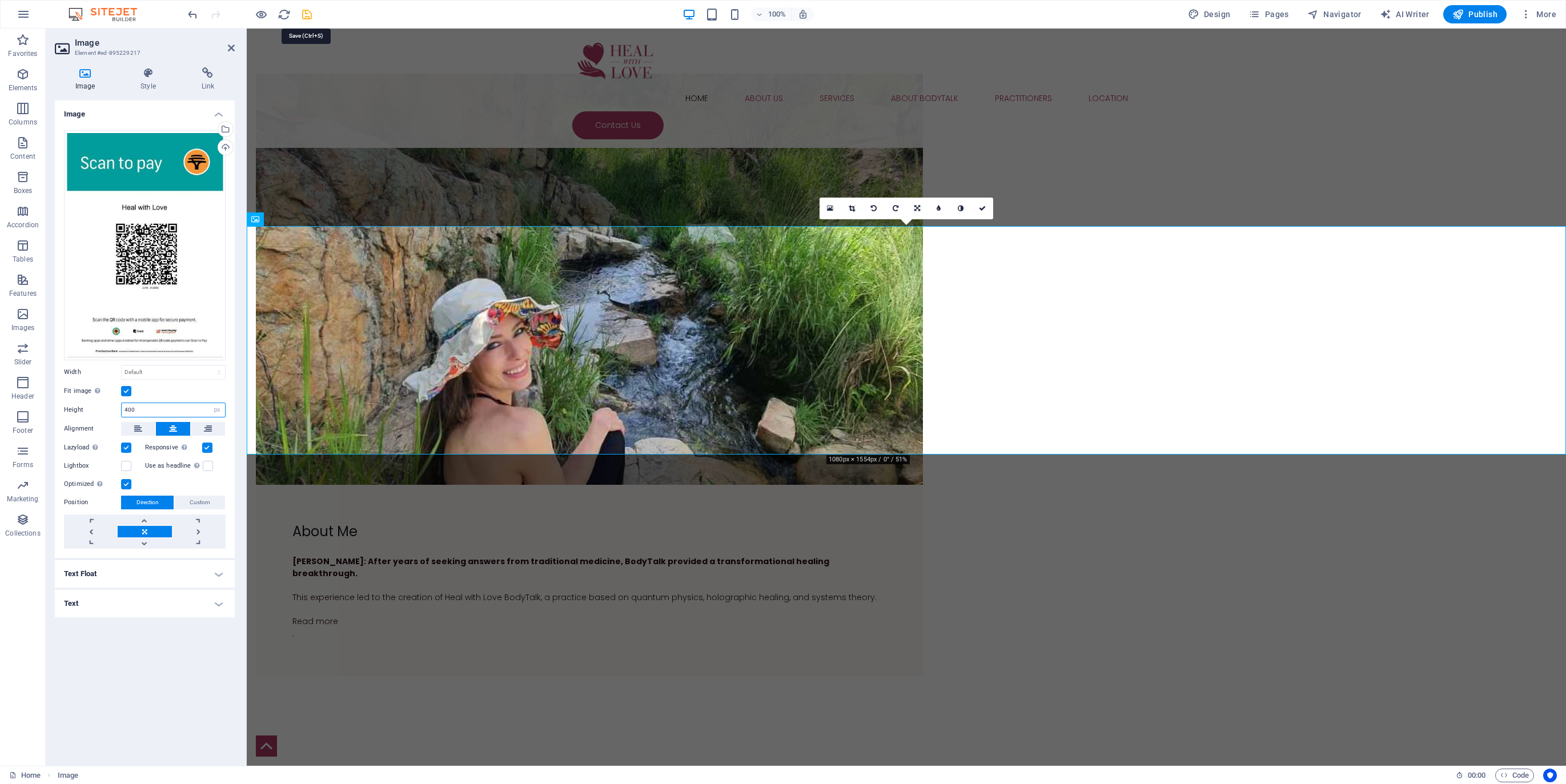
type input "400"
click at [306, 16] on icon "save" at bounding box center [307, 15] width 13 height 13
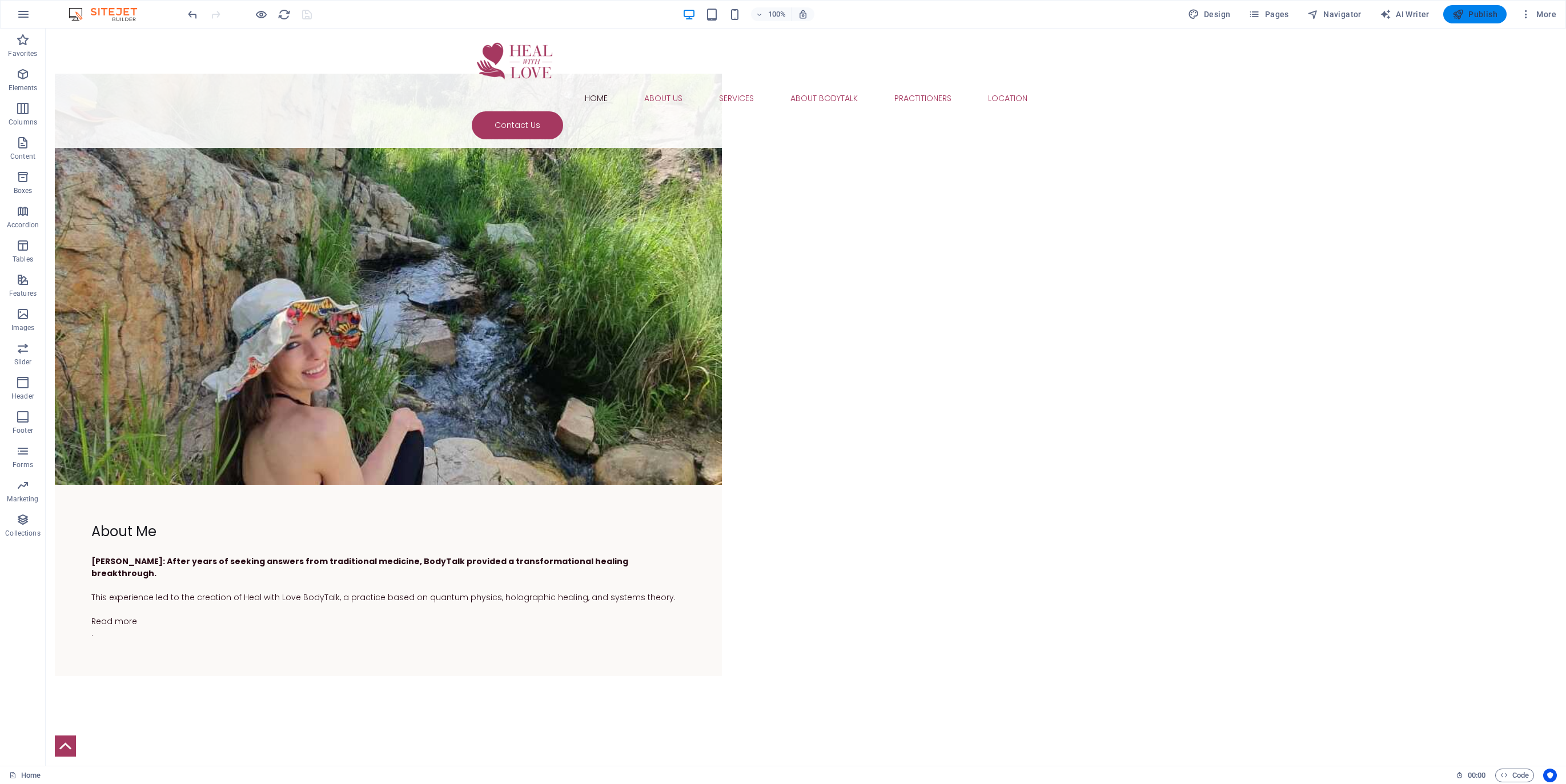
click at [1488, 12] on span "Publish" at bounding box center [1475, 14] width 45 height 12
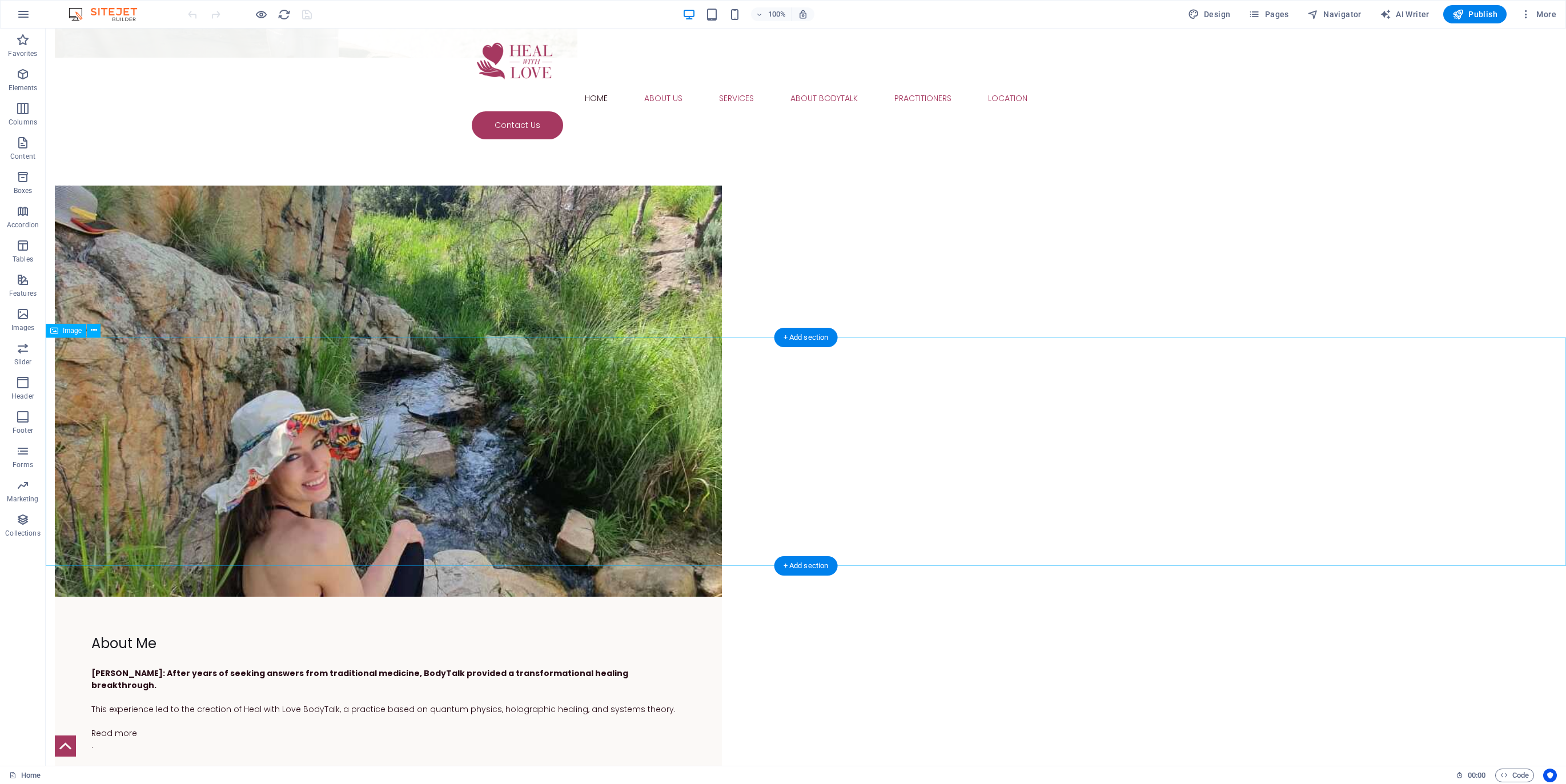
scroll to position [2260, 0]
